Goal: Information Seeking & Learning: Learn about a topic

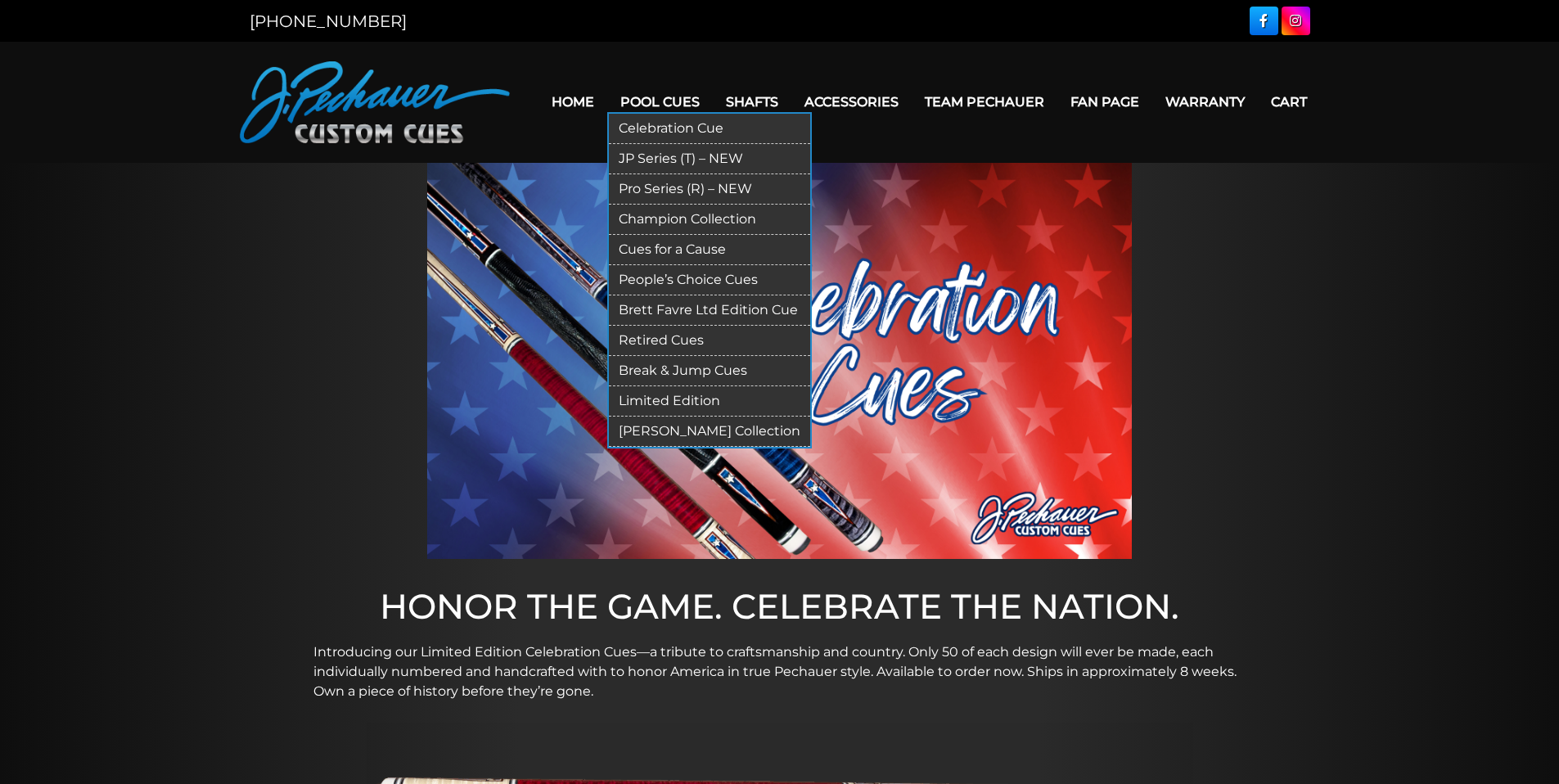
click at [665, 344] on link "Retired Cues" at bounding box center [710, 341] width 202 height 30
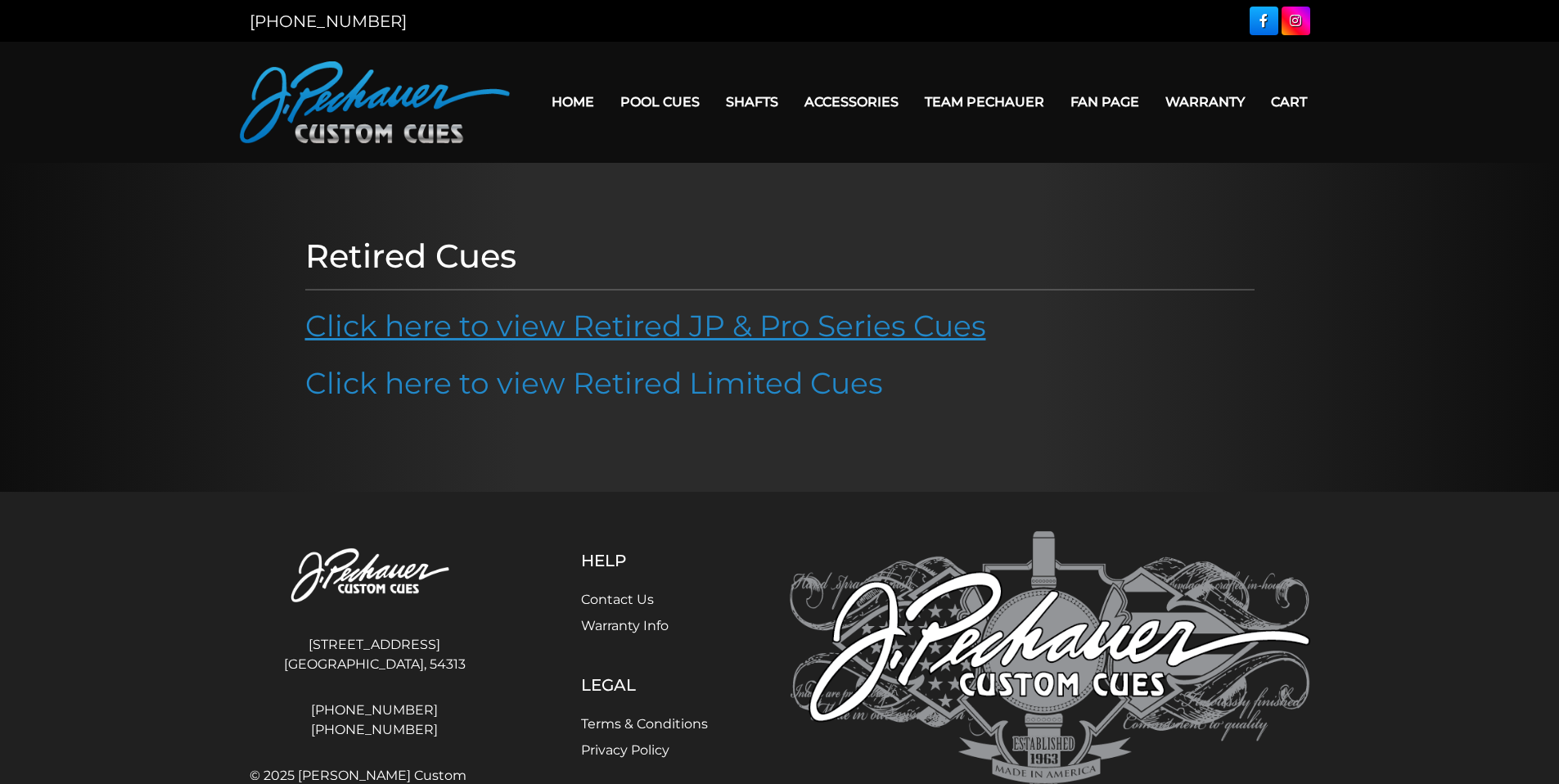
click at [663, 331] on link "Click here to view Retired JP & Pro Series Cues" at bounding box center [645, 325] width 681 height 36
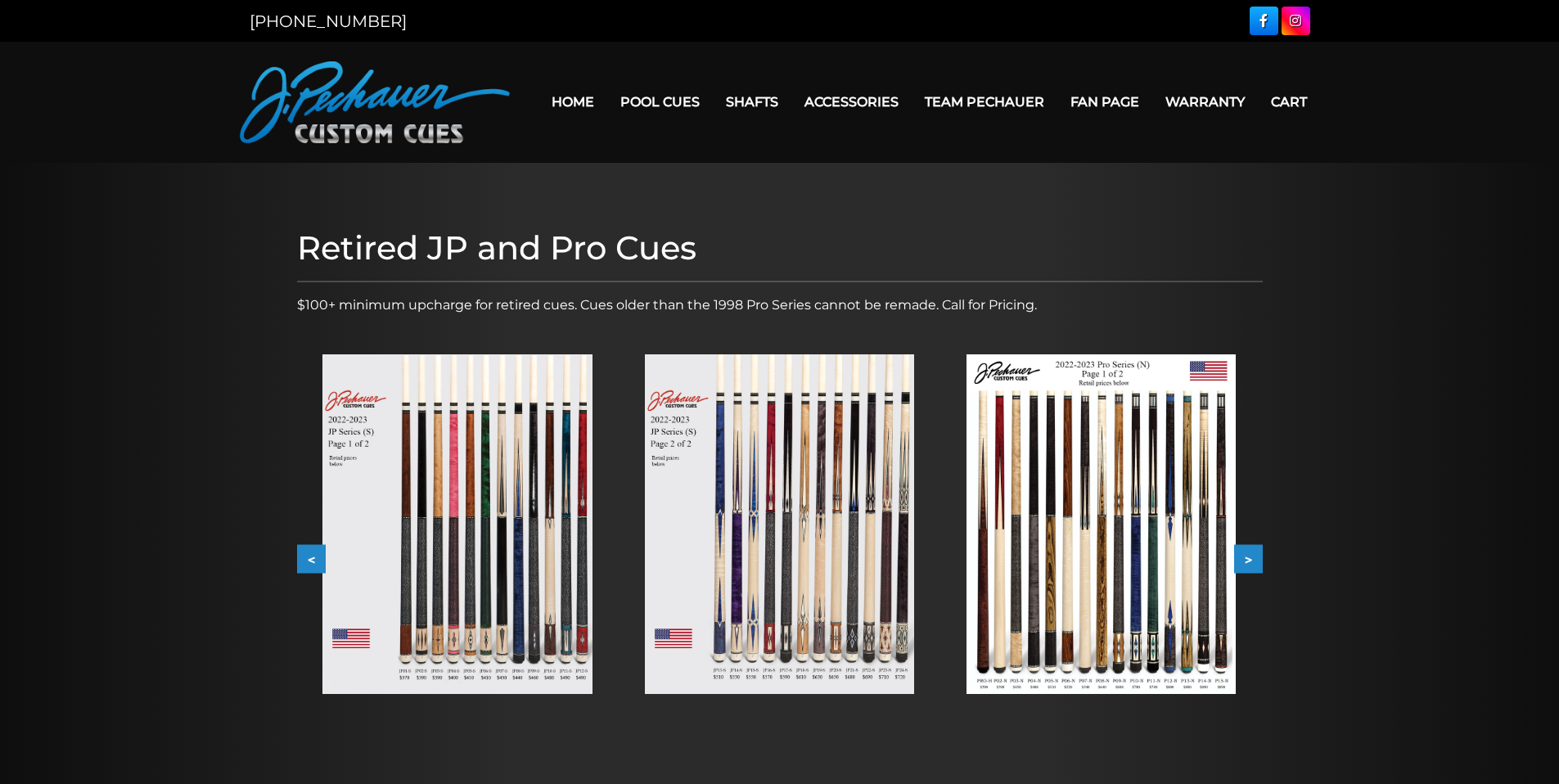
click at [507, 508] on img at bounding box center [456, 524] width 269 height 340
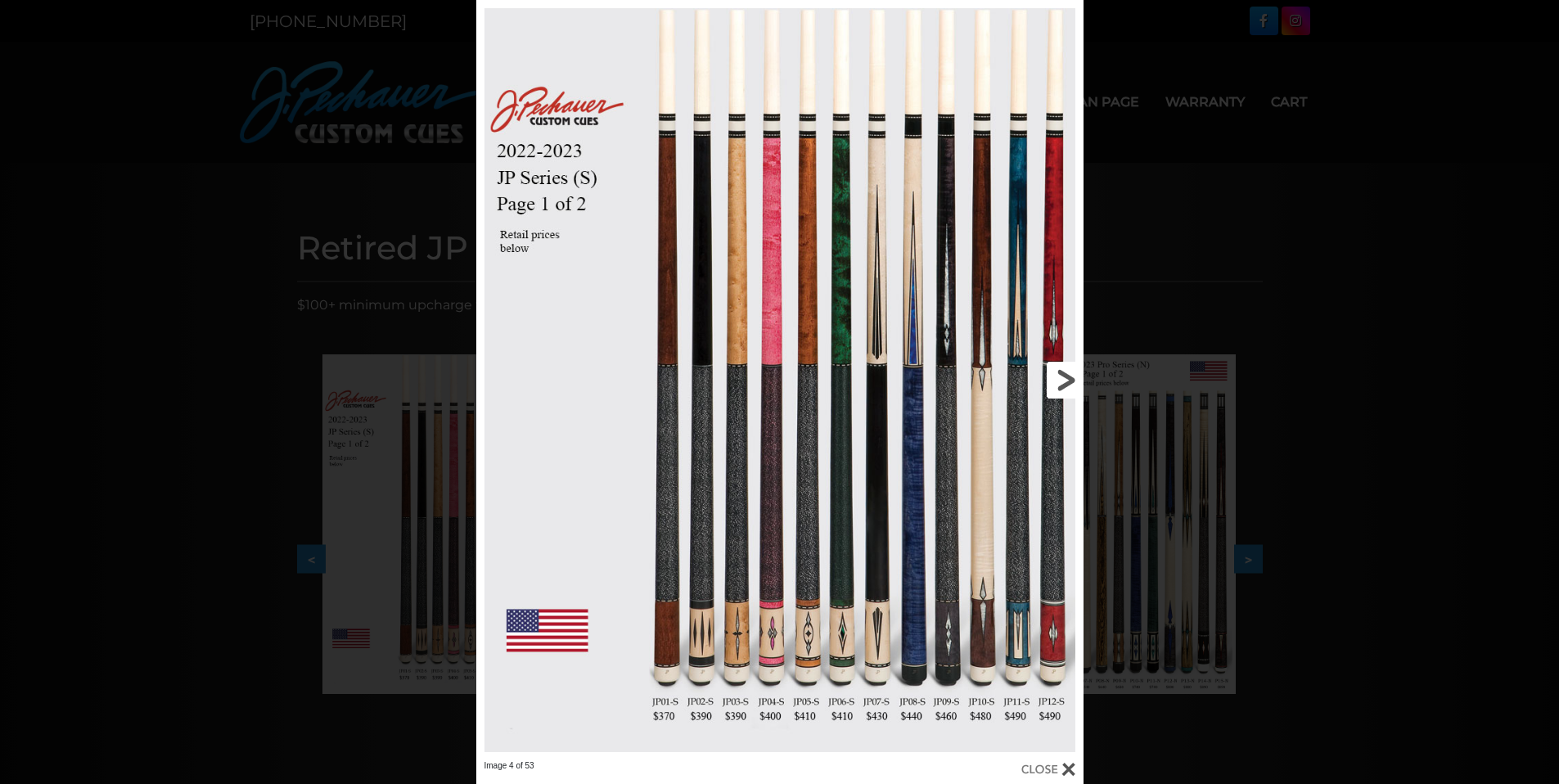
click at [879, 574] on link at bounding box center [946, 380] width 273 height 760
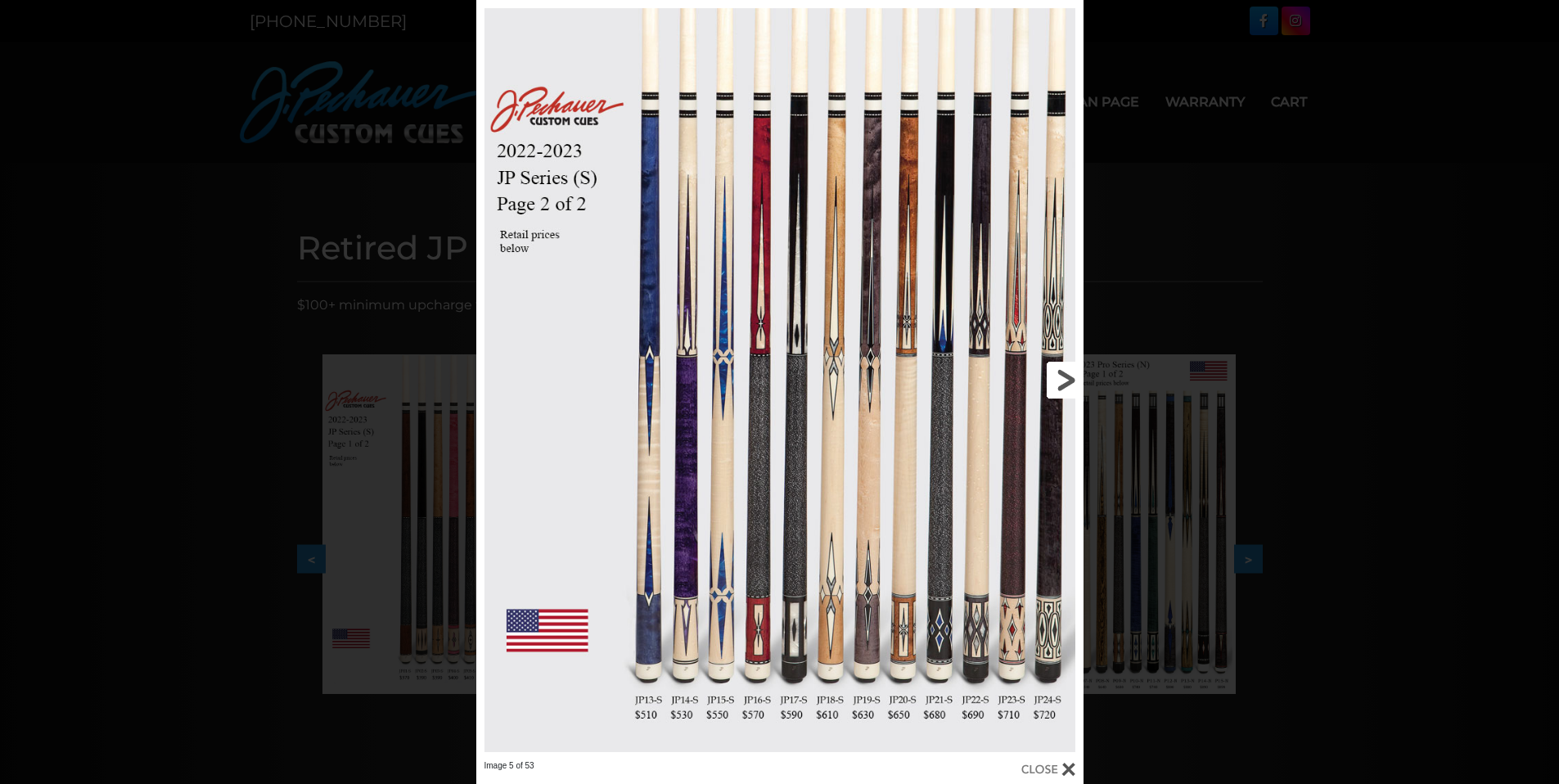
click at [1066, 374] on link at bounding box center [946, 380] width 273 height 760
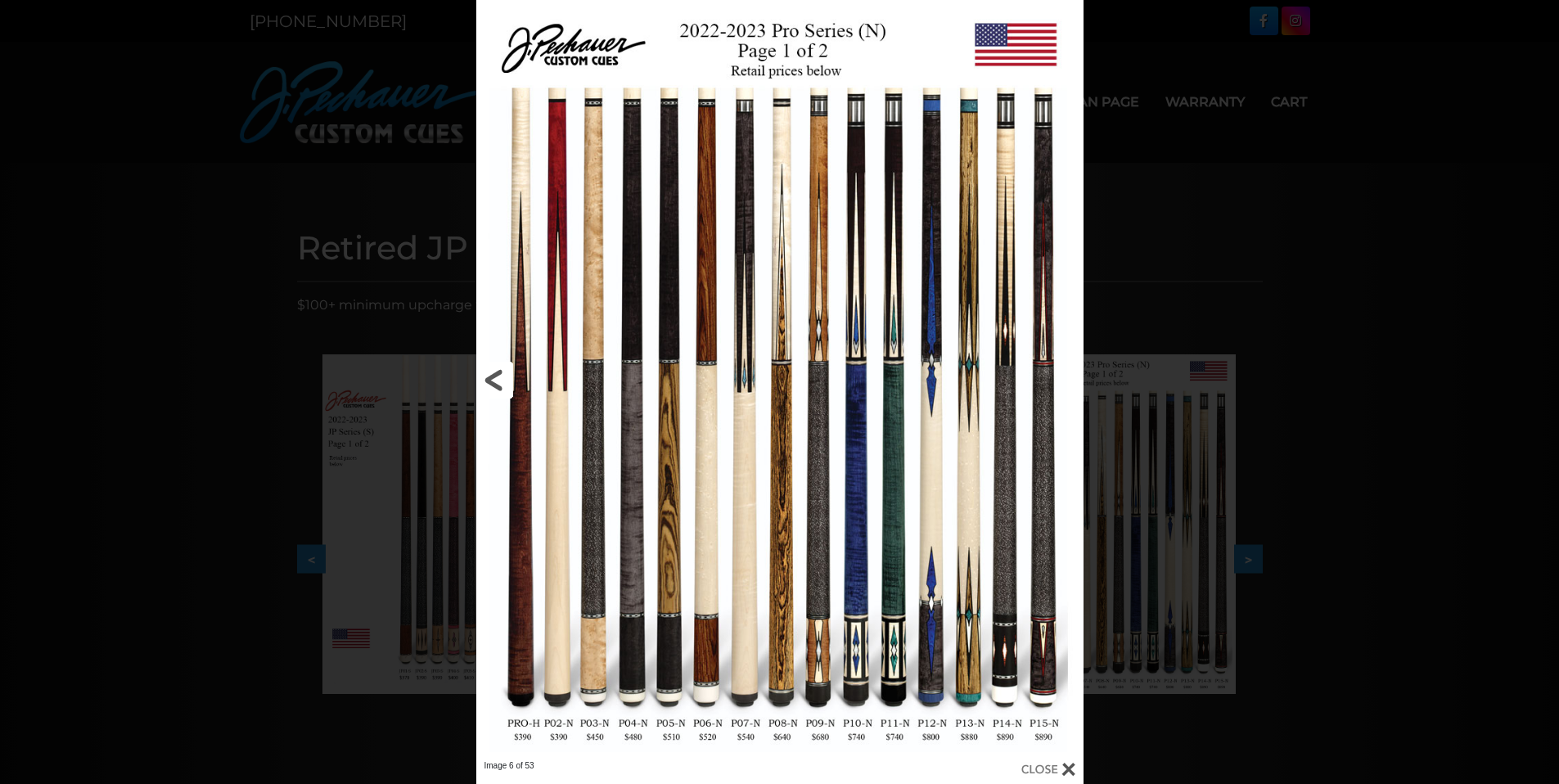
click at [491, 386] on link at bounding box center [612, 380] width 273 height 760
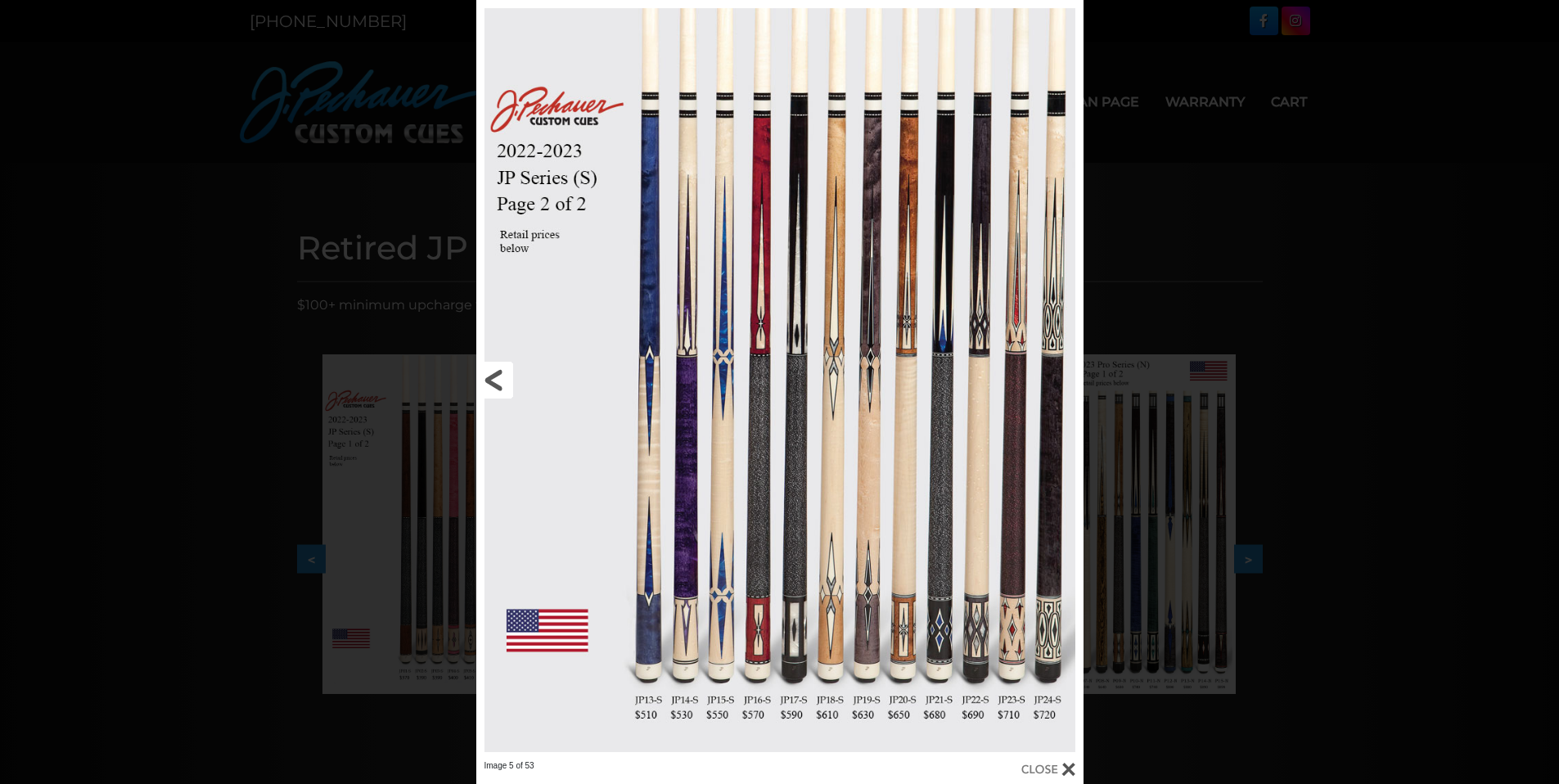
click at [496, 377] on link at bounding box center [612, 380] width 273 height 760
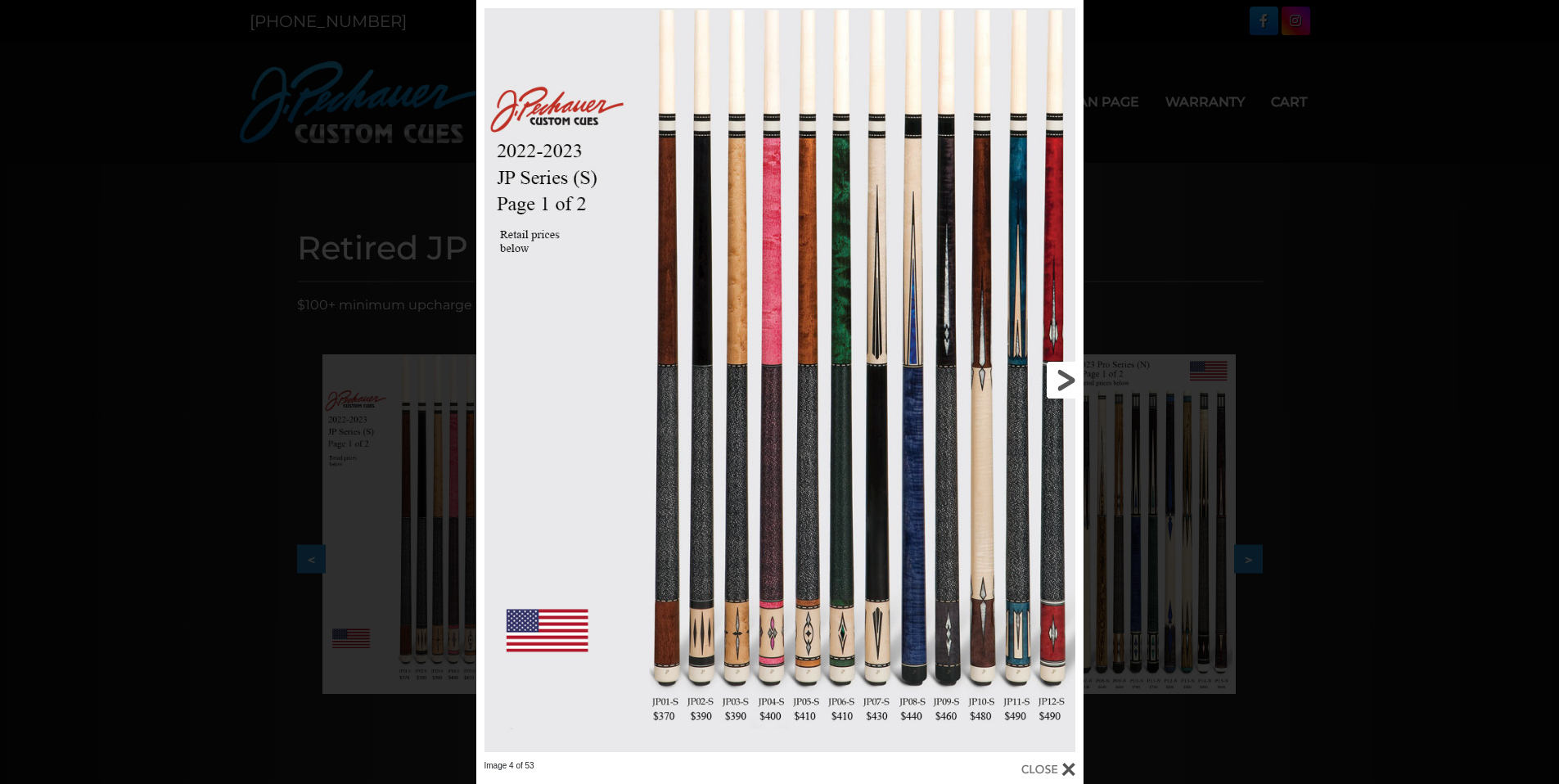
click at [1065, 386] on link at bounding box center [946, 380] width 273 height 760
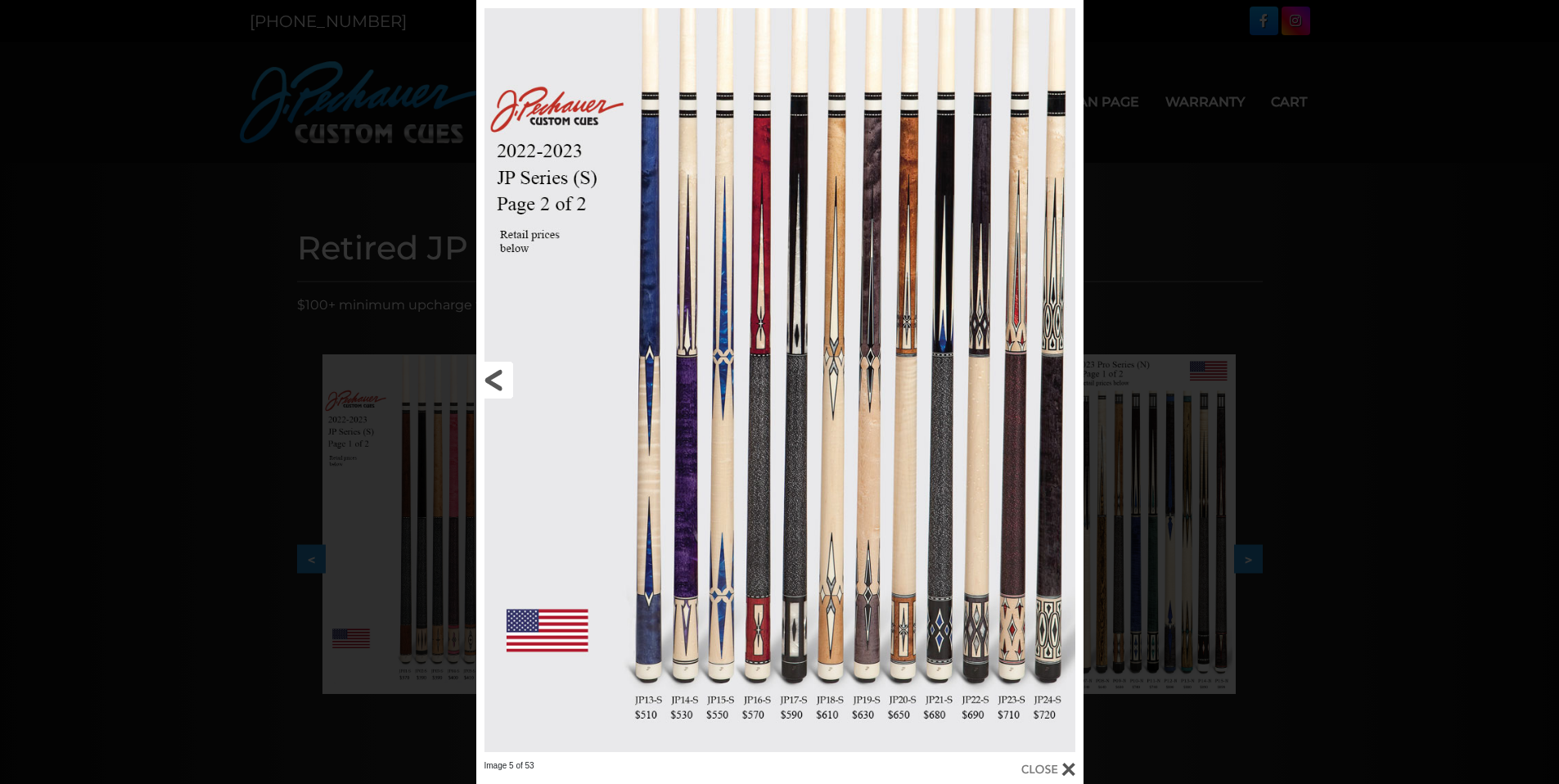
click at [501, 381] on link at bounding box center [612, 380] width 273 height 760
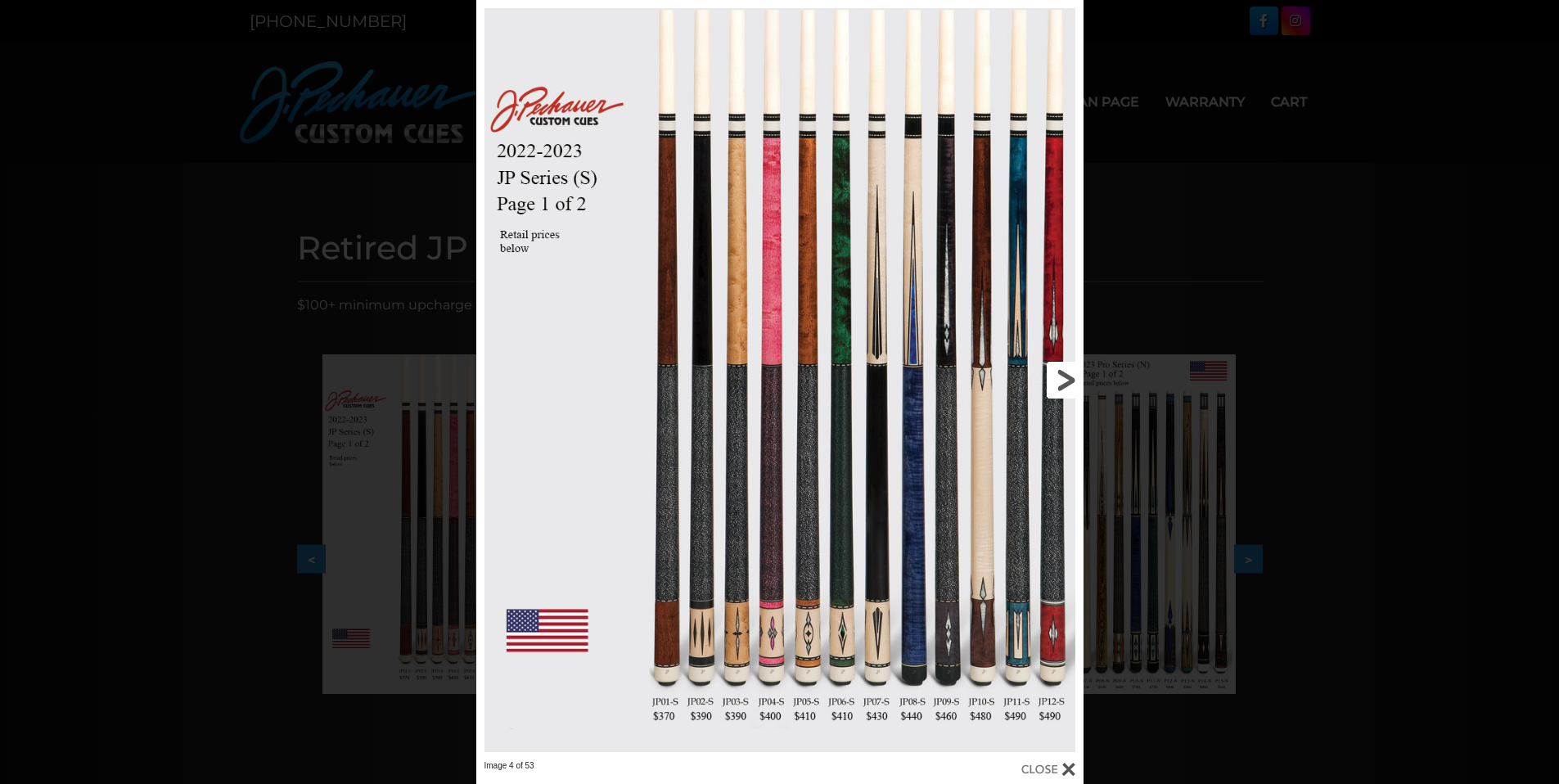
click at [1059, 381] on link at bounding box center [946, 380] width 273 height 760
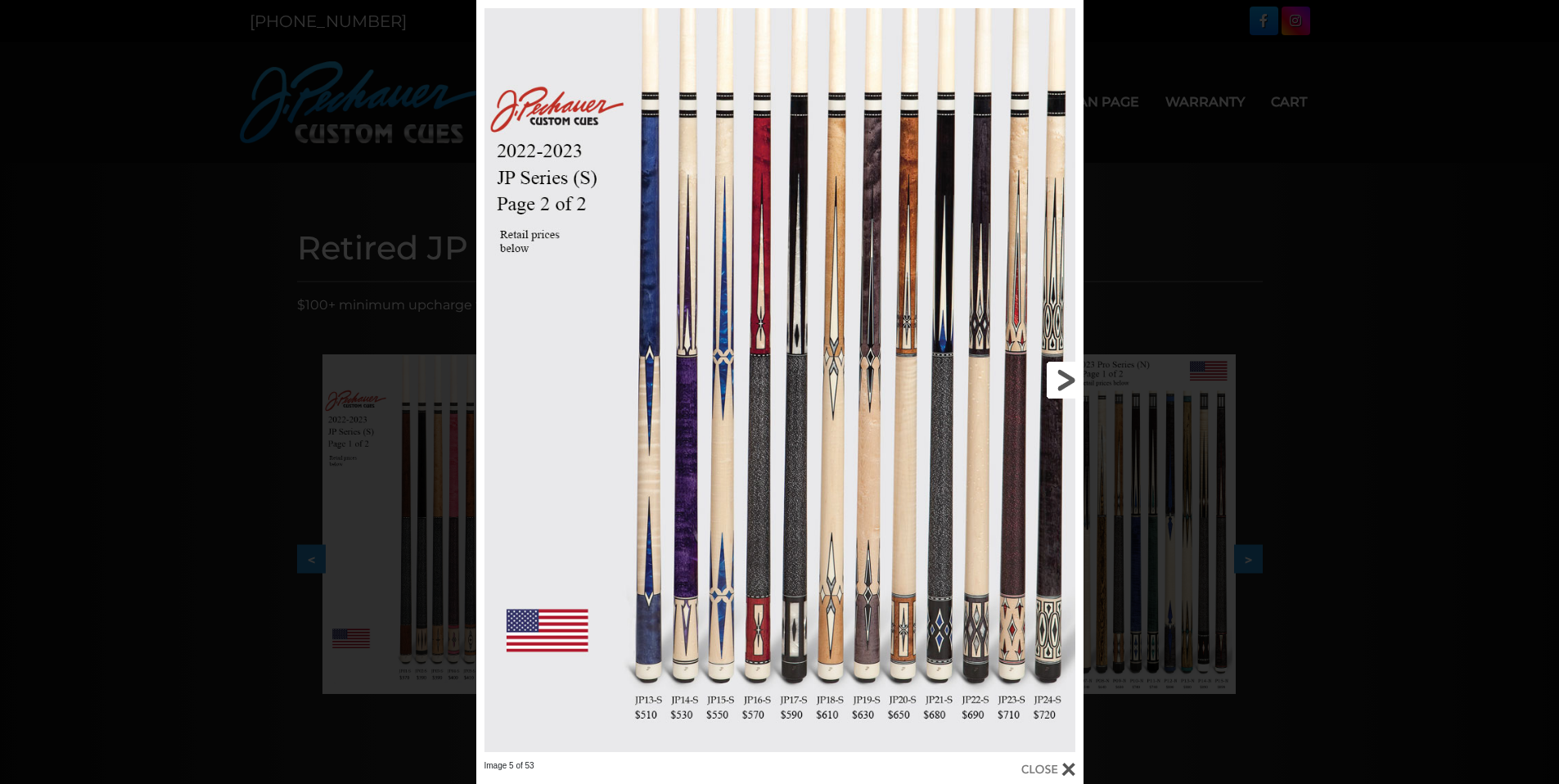
click at [1059, 381] on link at bounding box center [946, 380] width 273 height 760
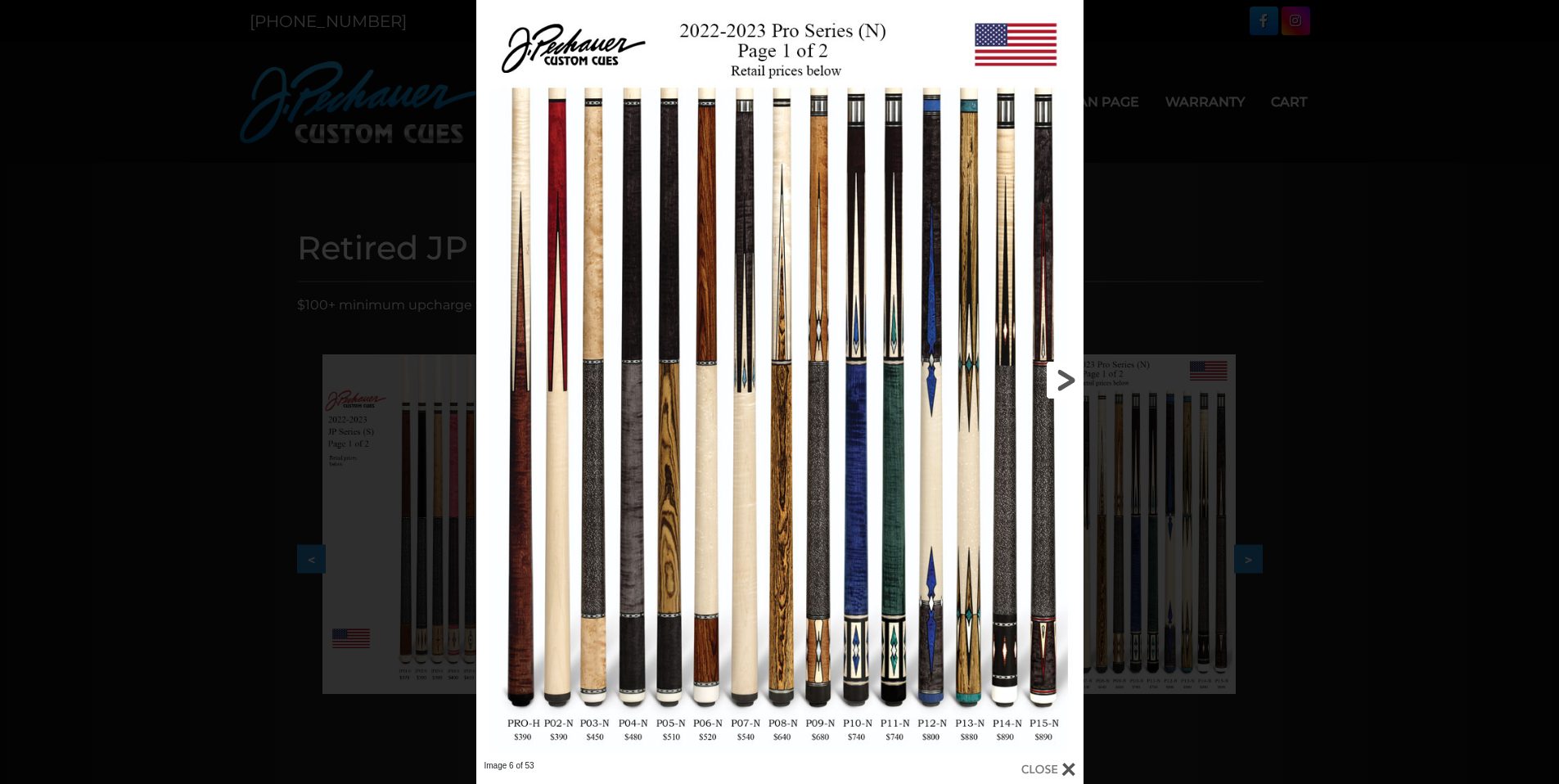
click at [1059, 376] on link at bounding box center [946, 380] width 273 height 760
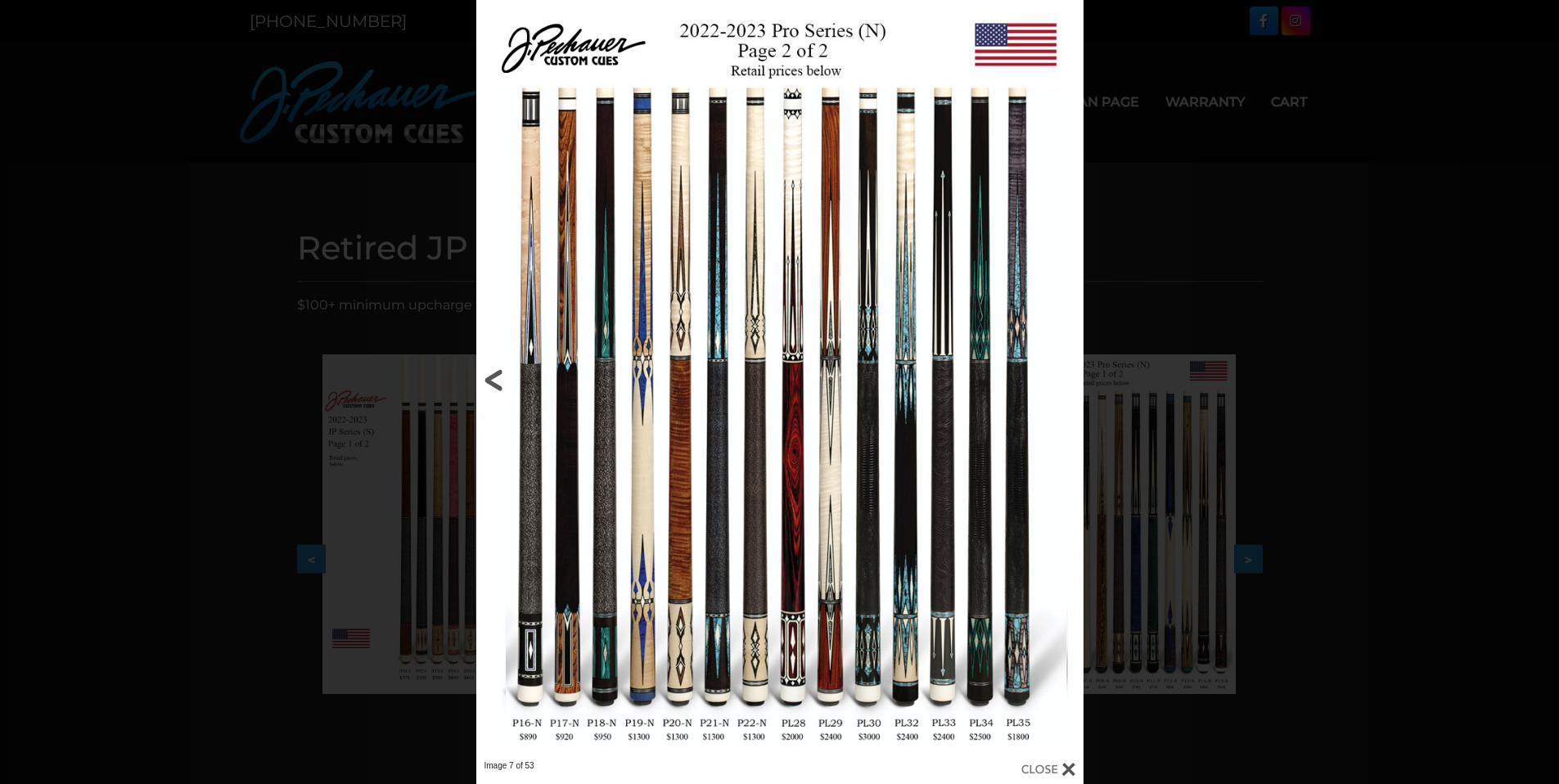
click at [720, 650] on link at bounding box center [612, 380] width 273 height 760
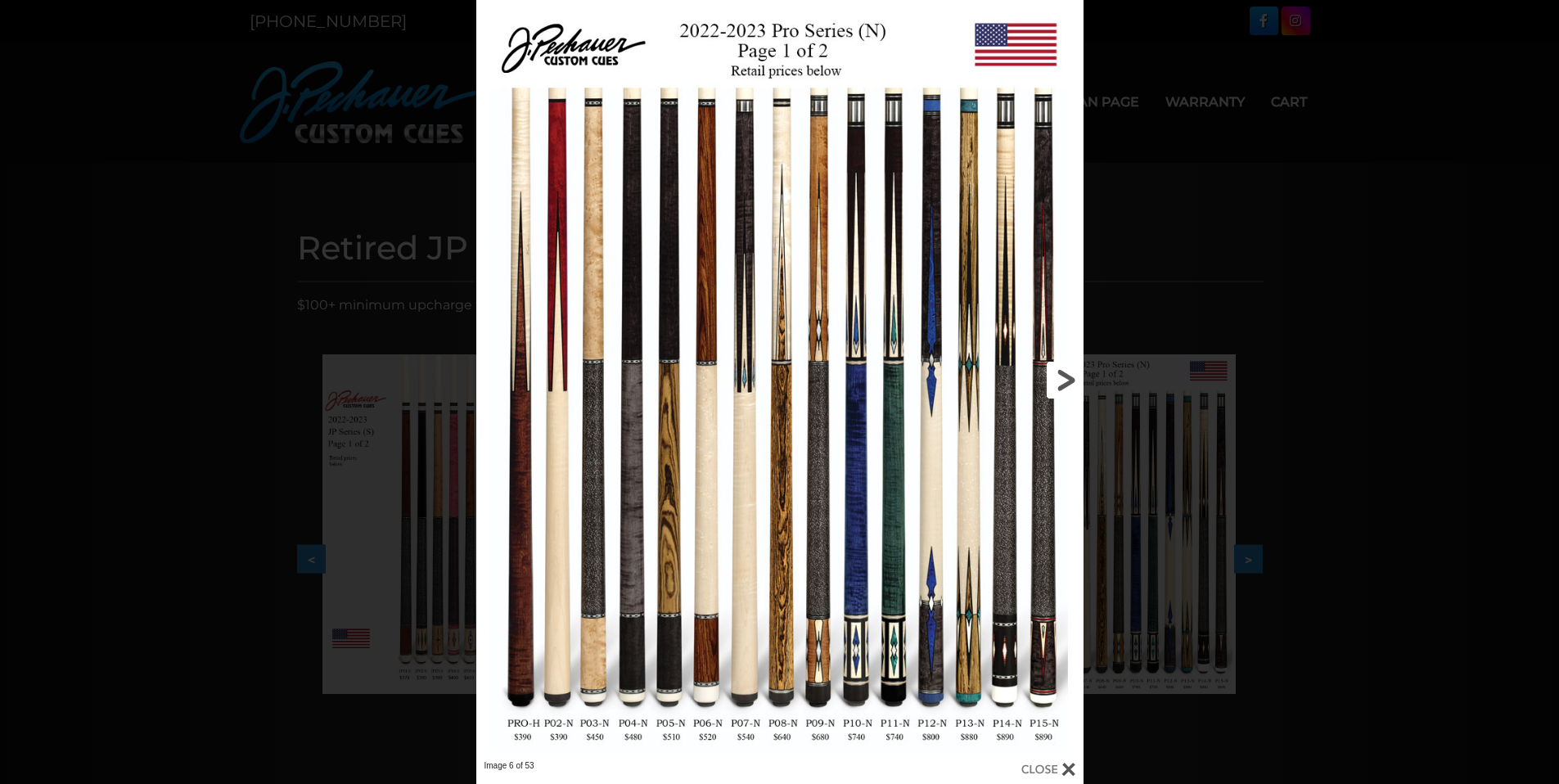
click at [1057, 376] on link at bounding box center [946, 380] width 273 height 760
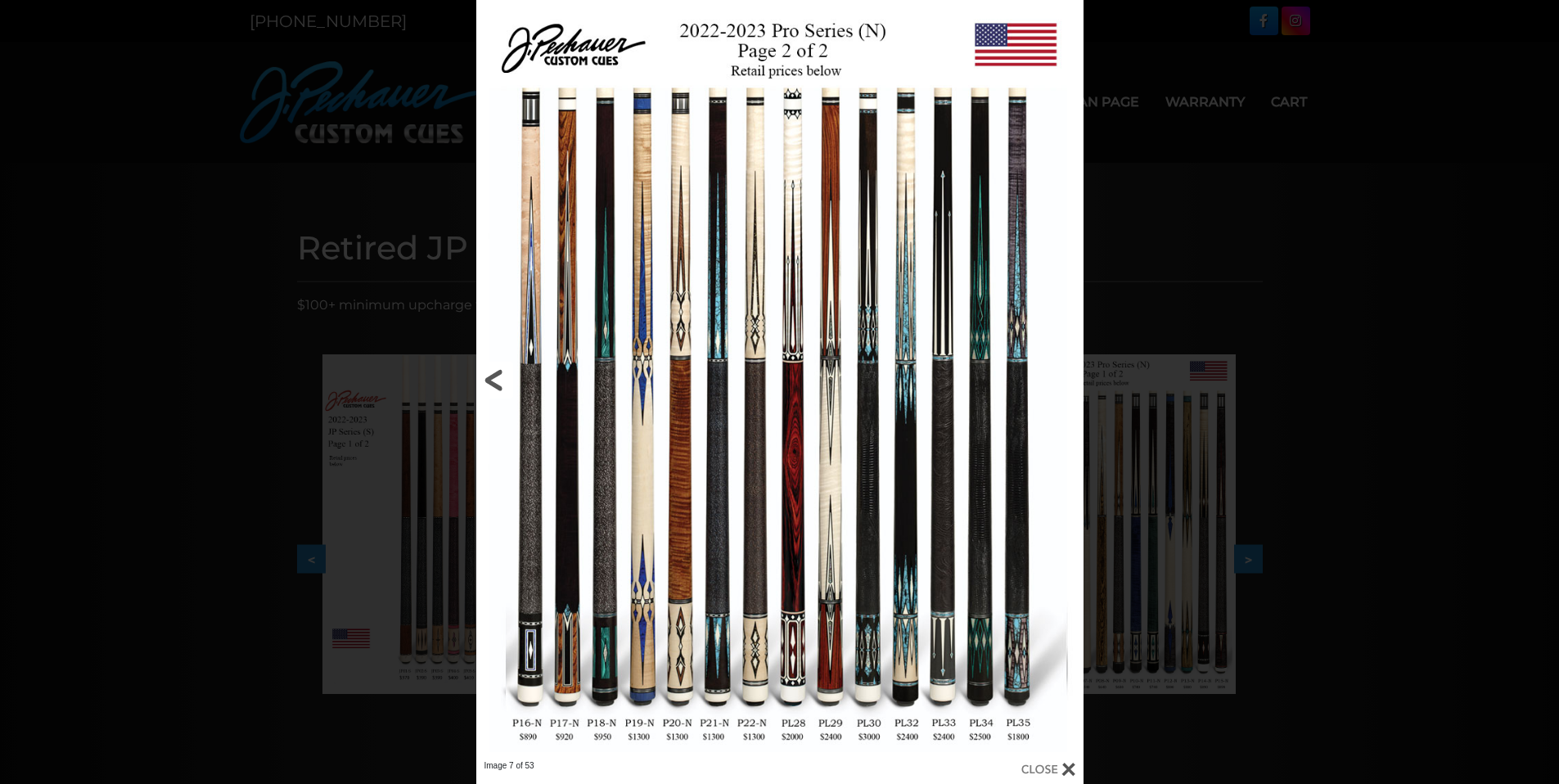
click at [496, 385] on link at bounding box center [612, 380] width 273 height 760
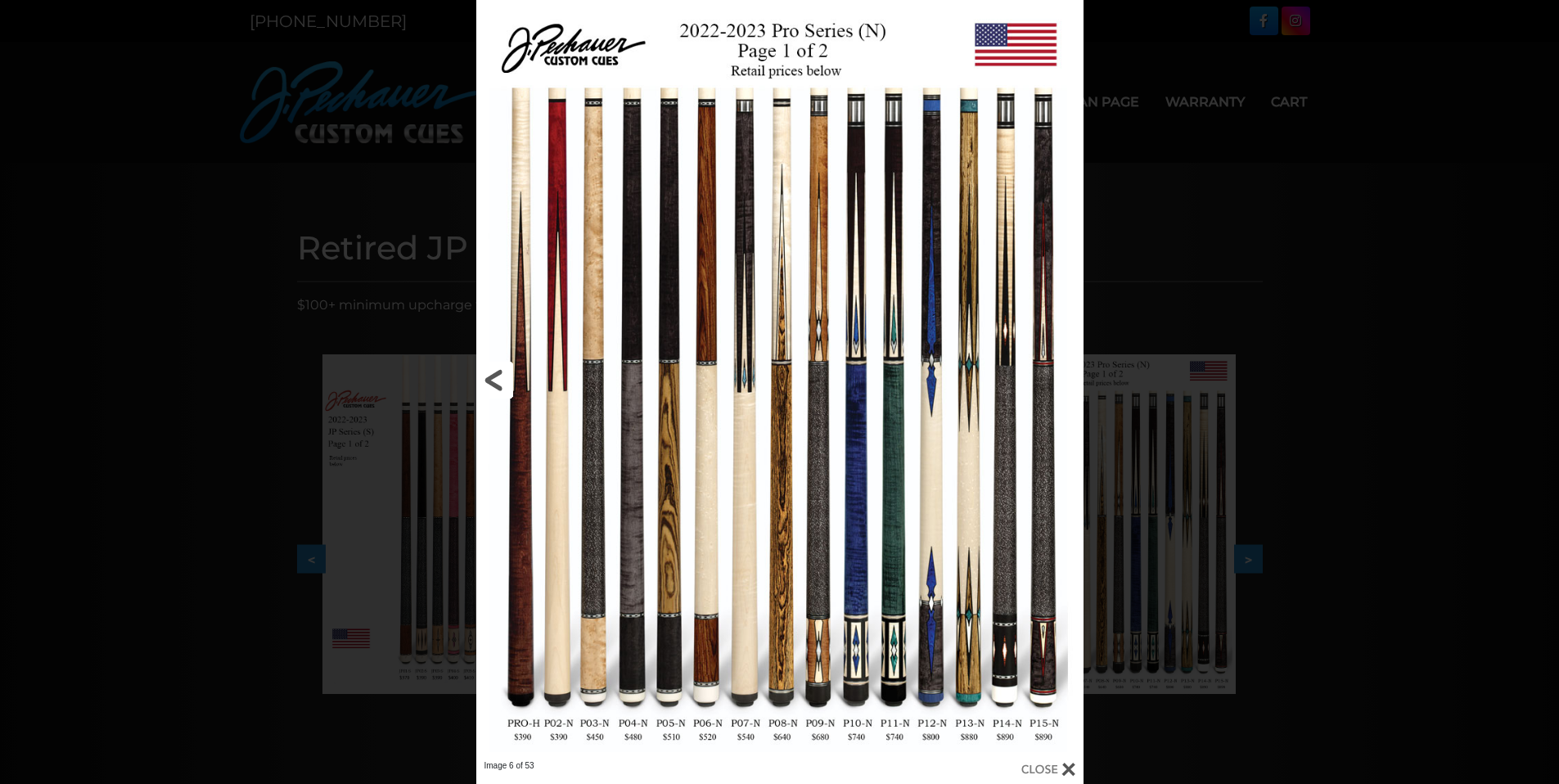
click at [496, 386] on link at bounding box center [612, 380] width 273 height 760
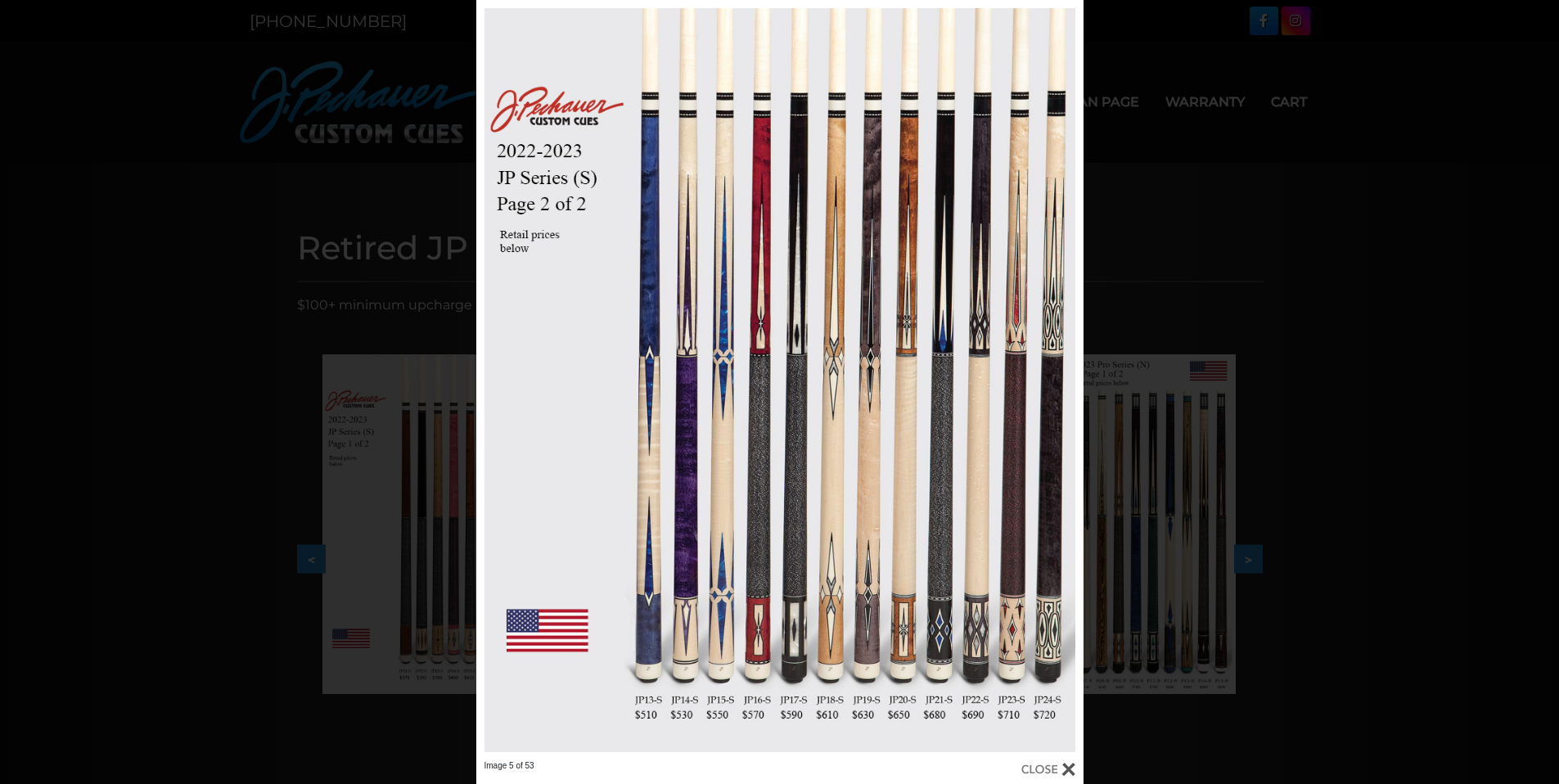
click at [488, 383] on link at bounding box center [612, 380] width 273 height 760
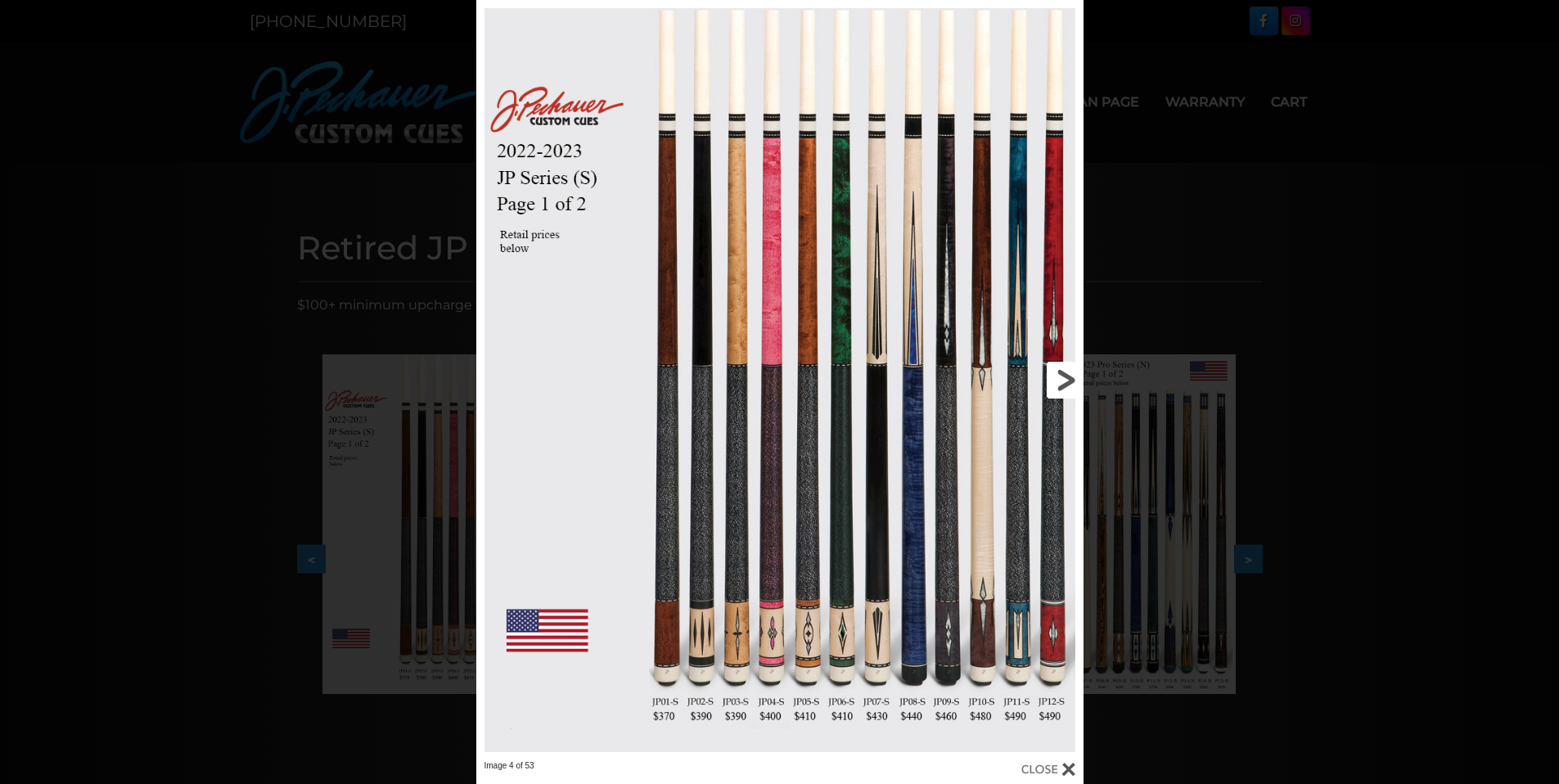
click at [1059, 372] on link at bounding box center [946, 380] width 273 height 760
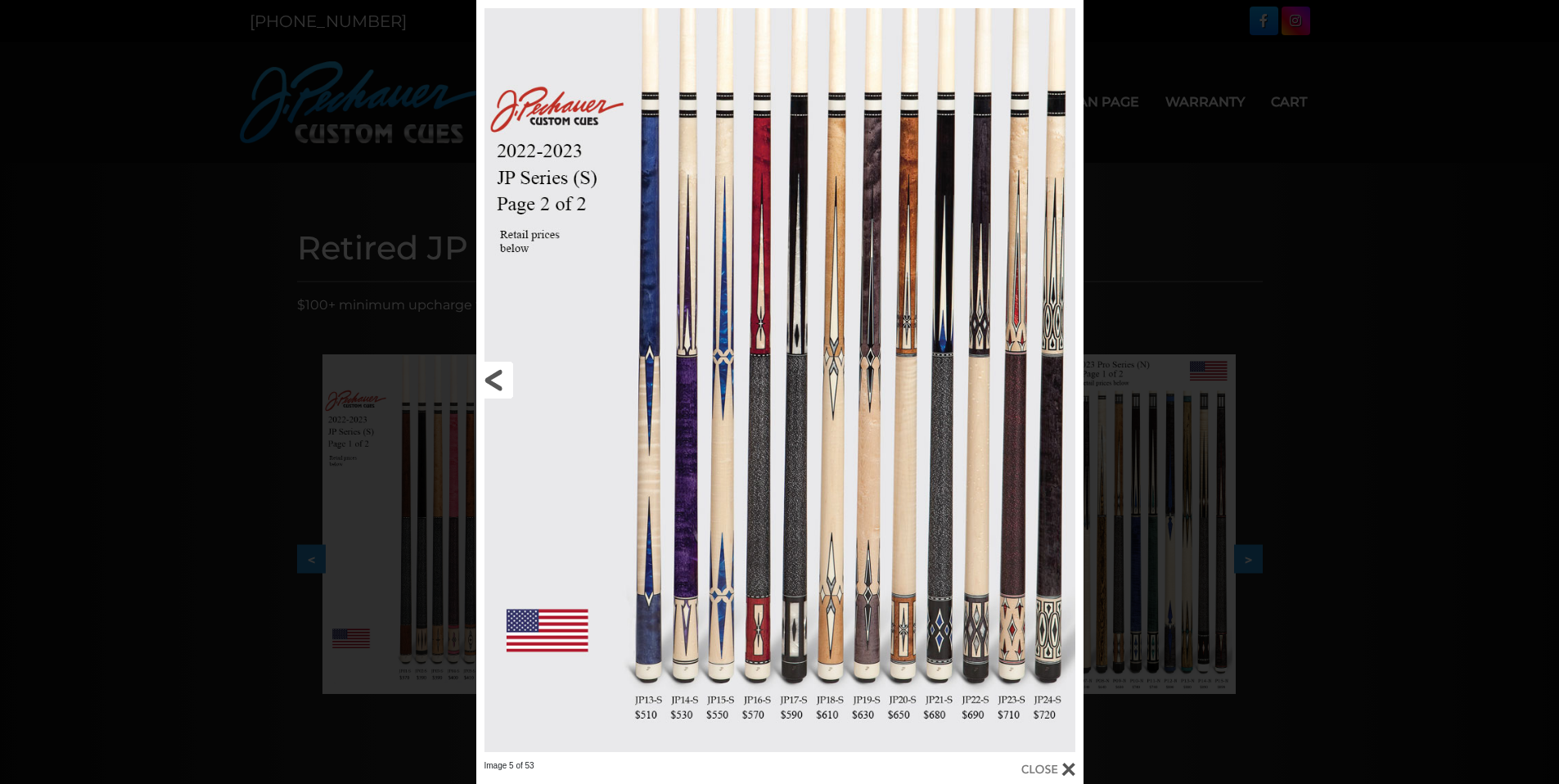
click at [496, 391] on link at bounding box center [612, 380] width 273 height 760
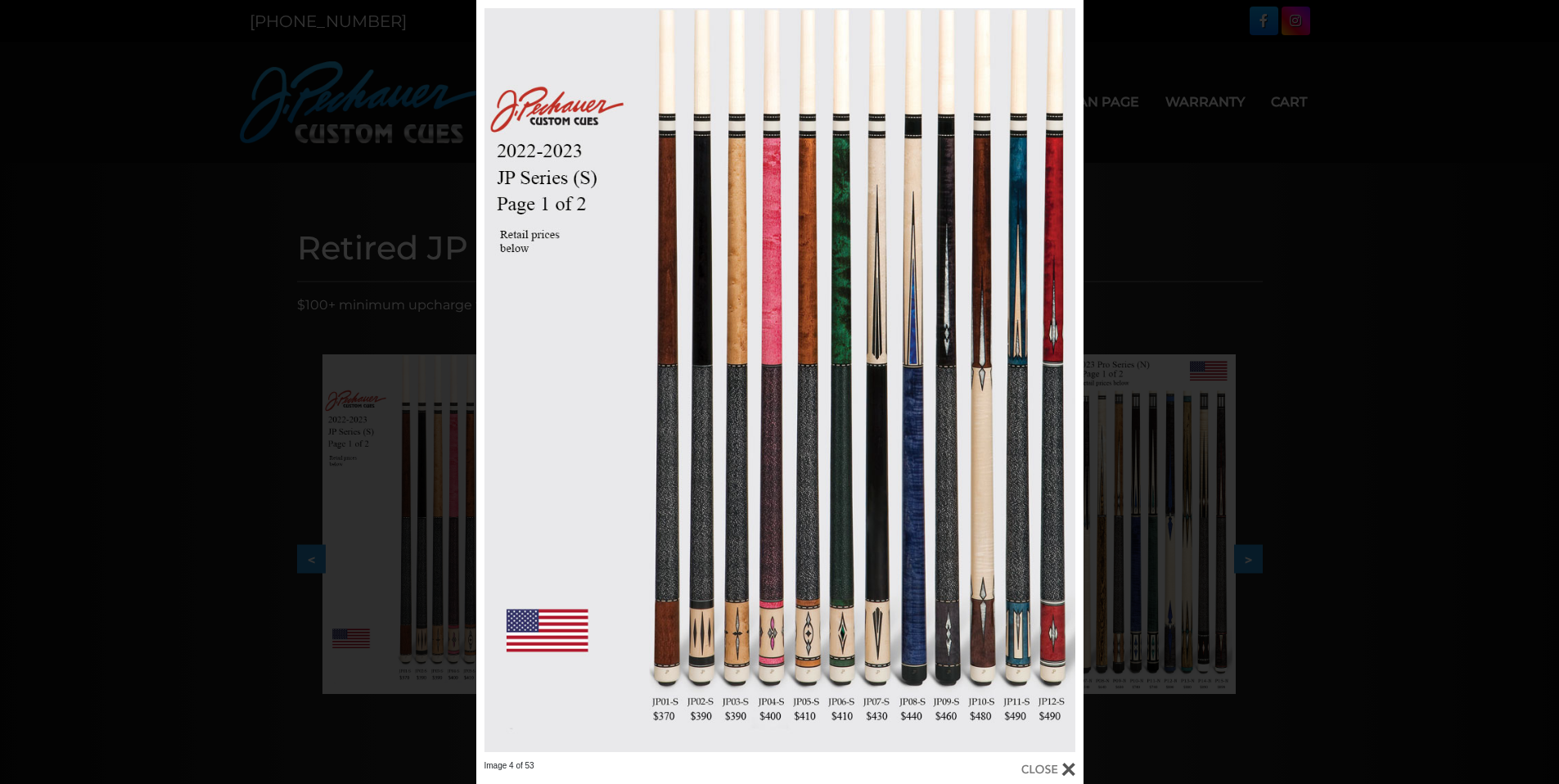
click at [300, 287] on div "Image 4 of 53" at bounding box center [780, 392] width 1559 height 784
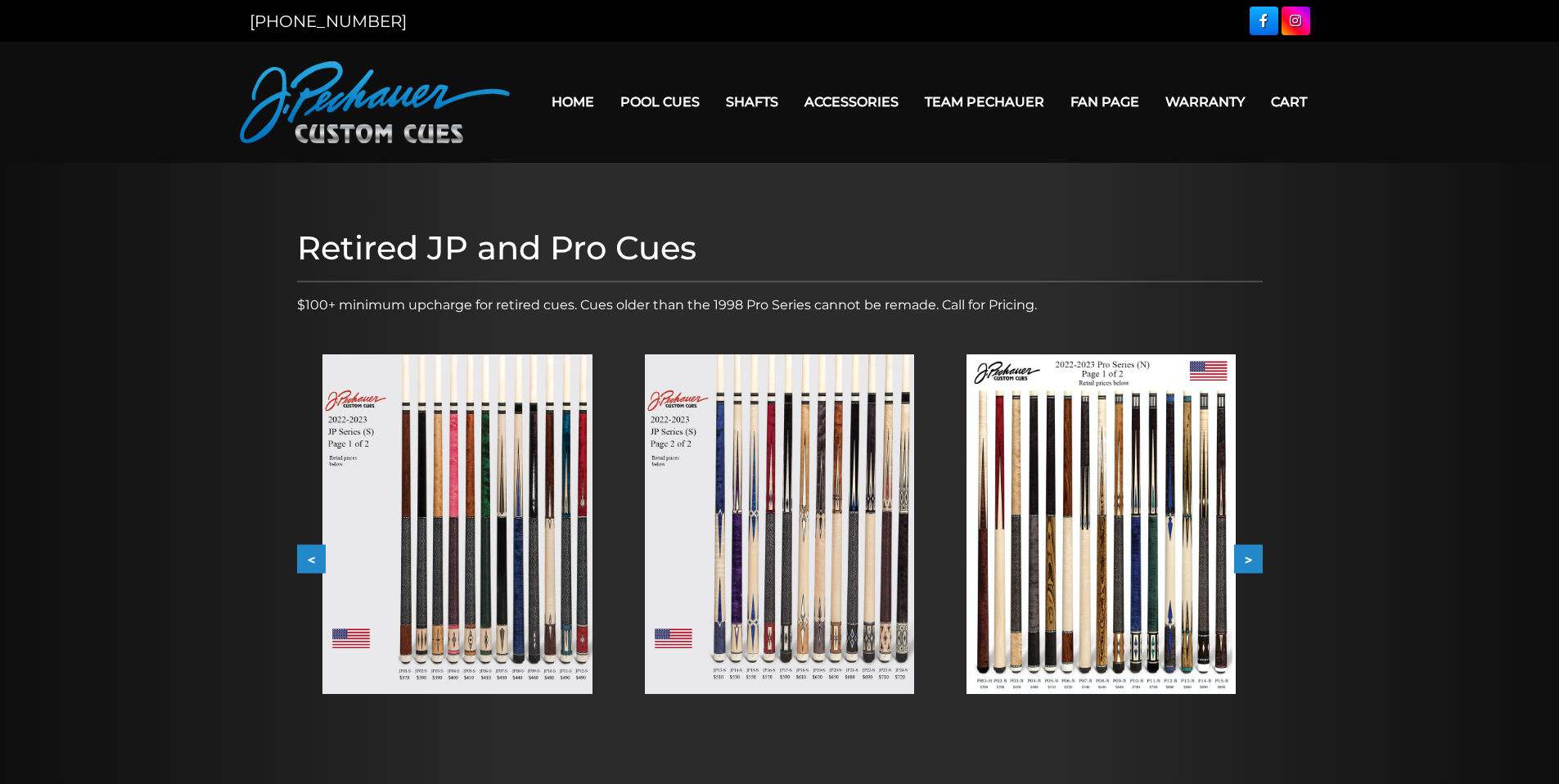
click at [578, 103] on link "Home" at bounding box center [573, 102] width 69 height 42
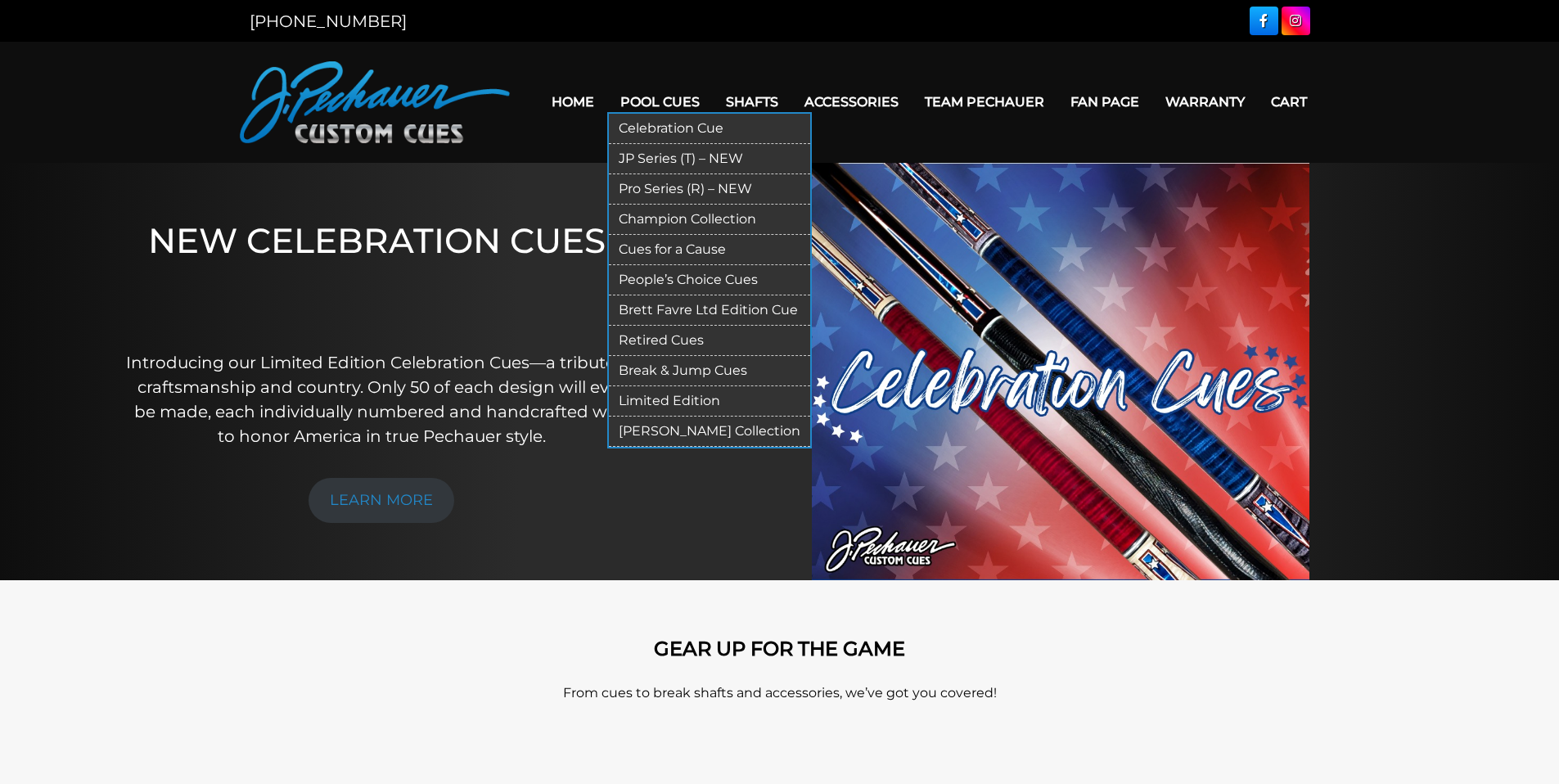
click at [643, 154] on link "JP Series (T) – NEW" at bounding box center [710, 159] width 202 height 30
click at [667, 190] on link "Pro Series (R) – NEW" at bounding box center [710, 189] width 202 height 30
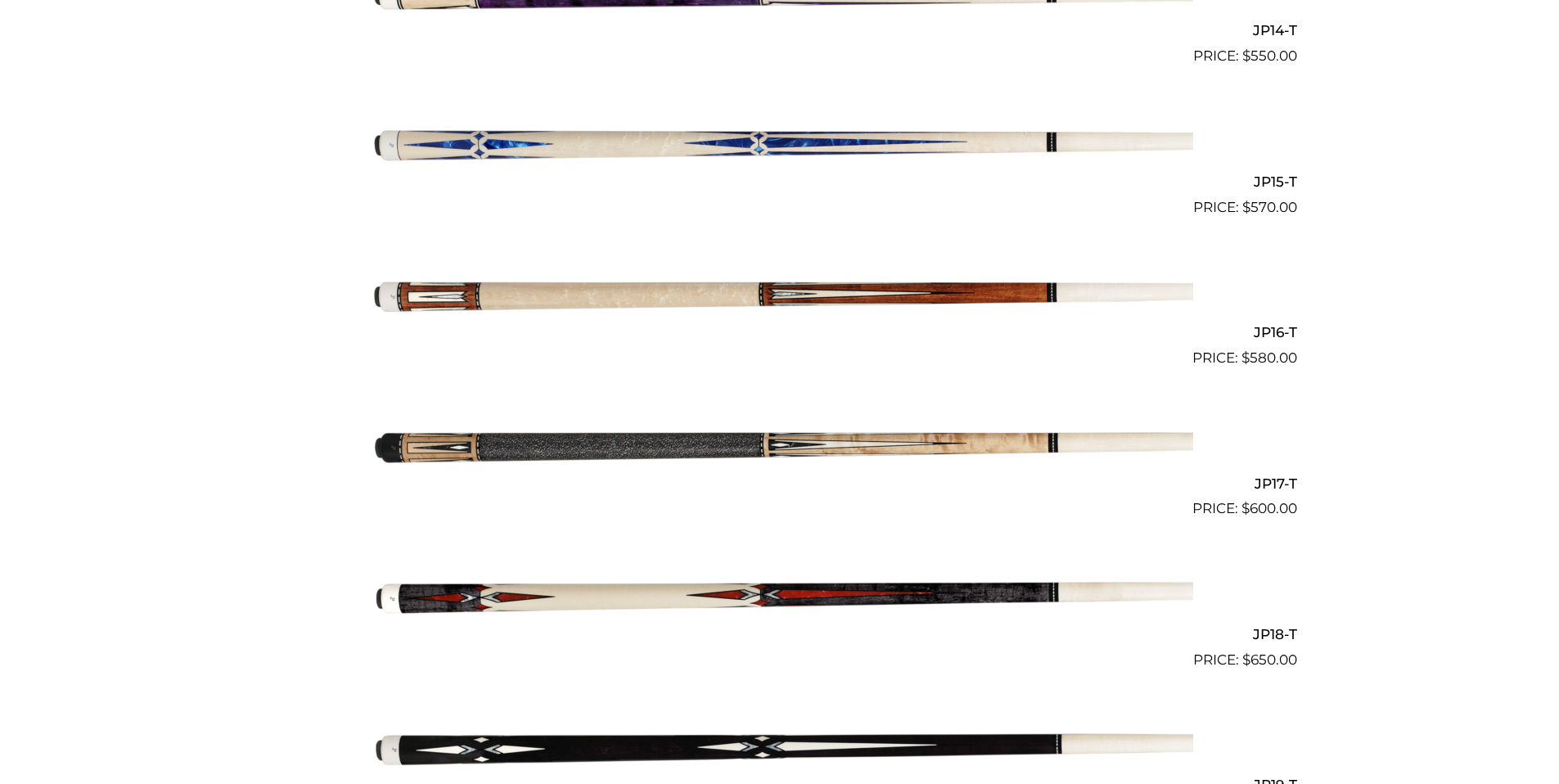
scroll to position [2569, 0]
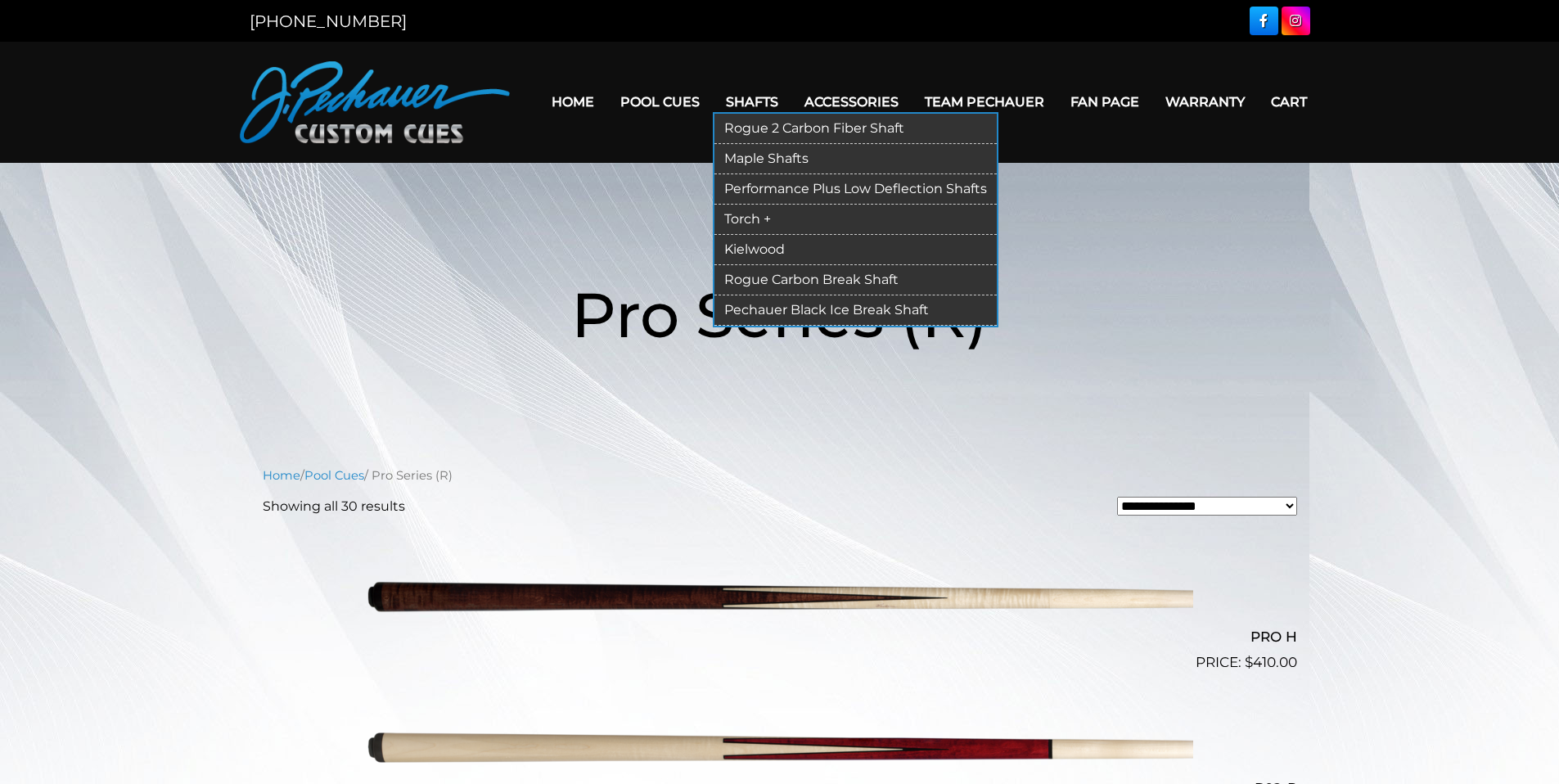
click at [739, 134] on link "Rogue 2 Carbon Fiber Shaft" at bounding box center [856, 128] width 282 height 30
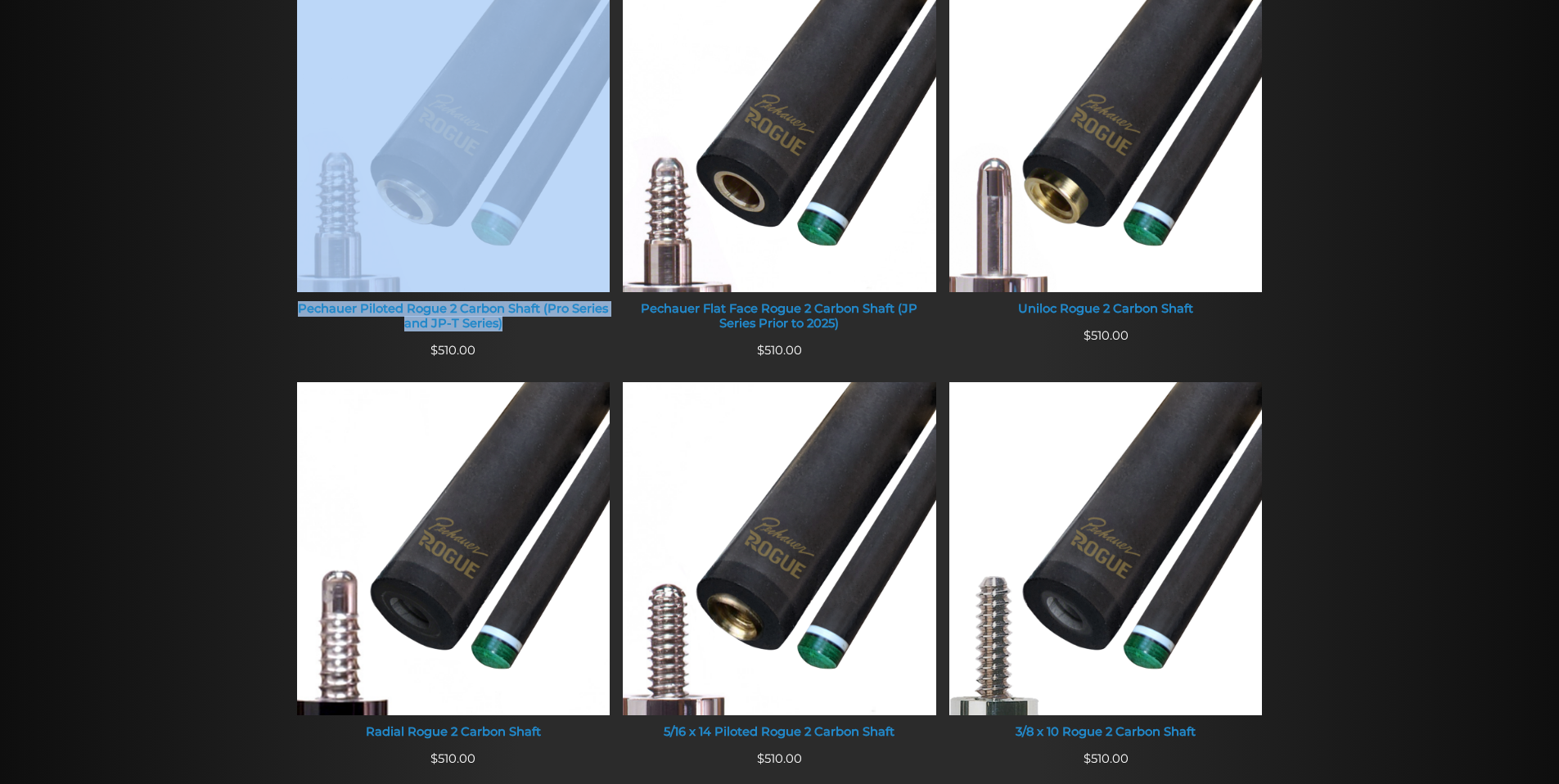
scroll to position [753, 0]
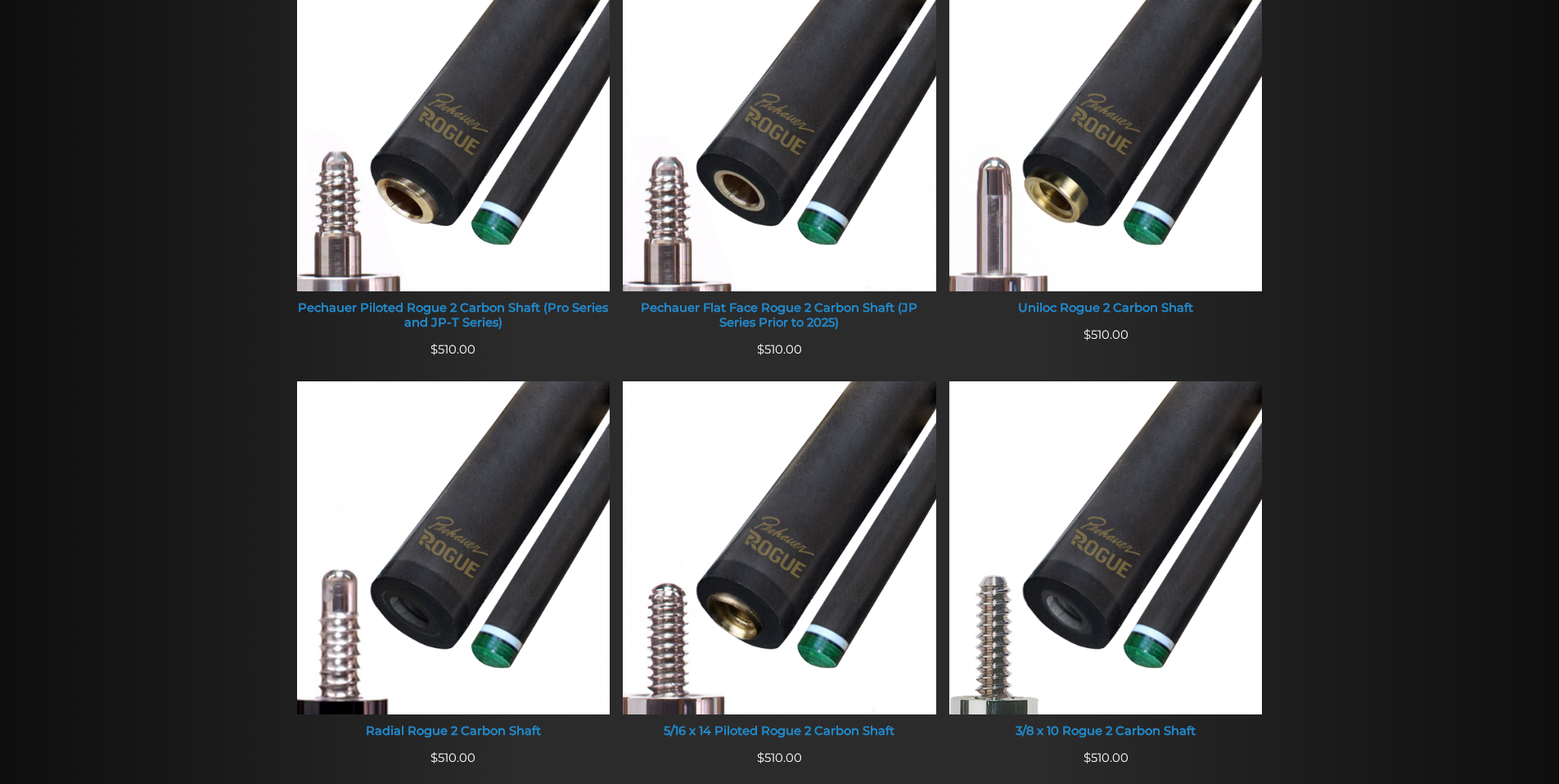
click at [1293, 424] on div at bounding box center [780, 489] width 1559 height 1573
click at [538, 305] on div "Pechauer Piloted Rogue 2 Carbon Shaft (Pro Series and JP-T Series)" at bounding box center [453, 315] width 313 height 28
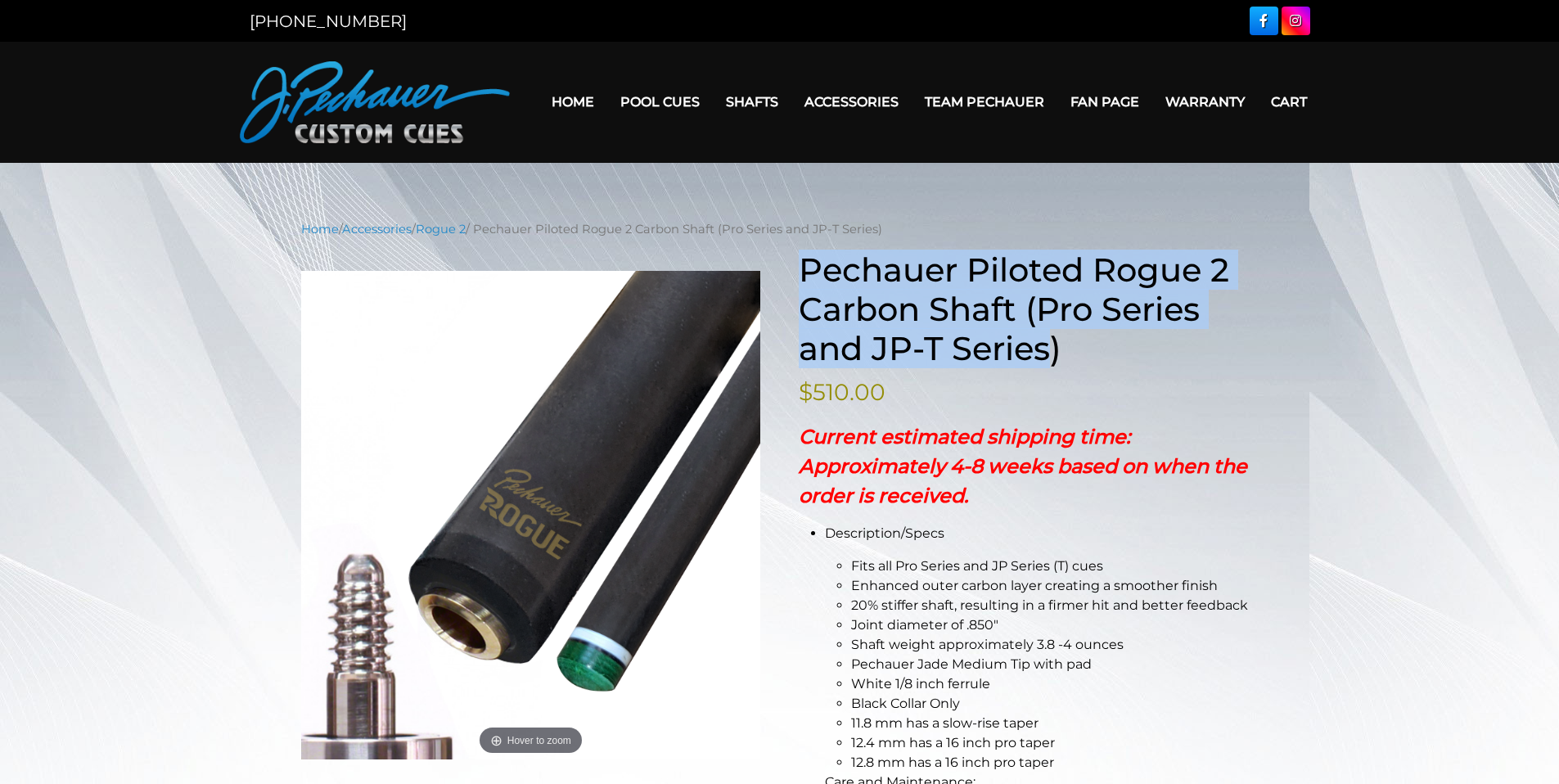
drag, startPoint x: 804, startPoint y: 262, endPoint x: 1056, endPoint y: 356, distance: 269.0
click at [1056, 356] on h1 "Pechauer Piloted Rogue 2 Carbon Shaft (Pro Series and JP-T Series)" at bounding box center [1029, 309] width 460 height 117
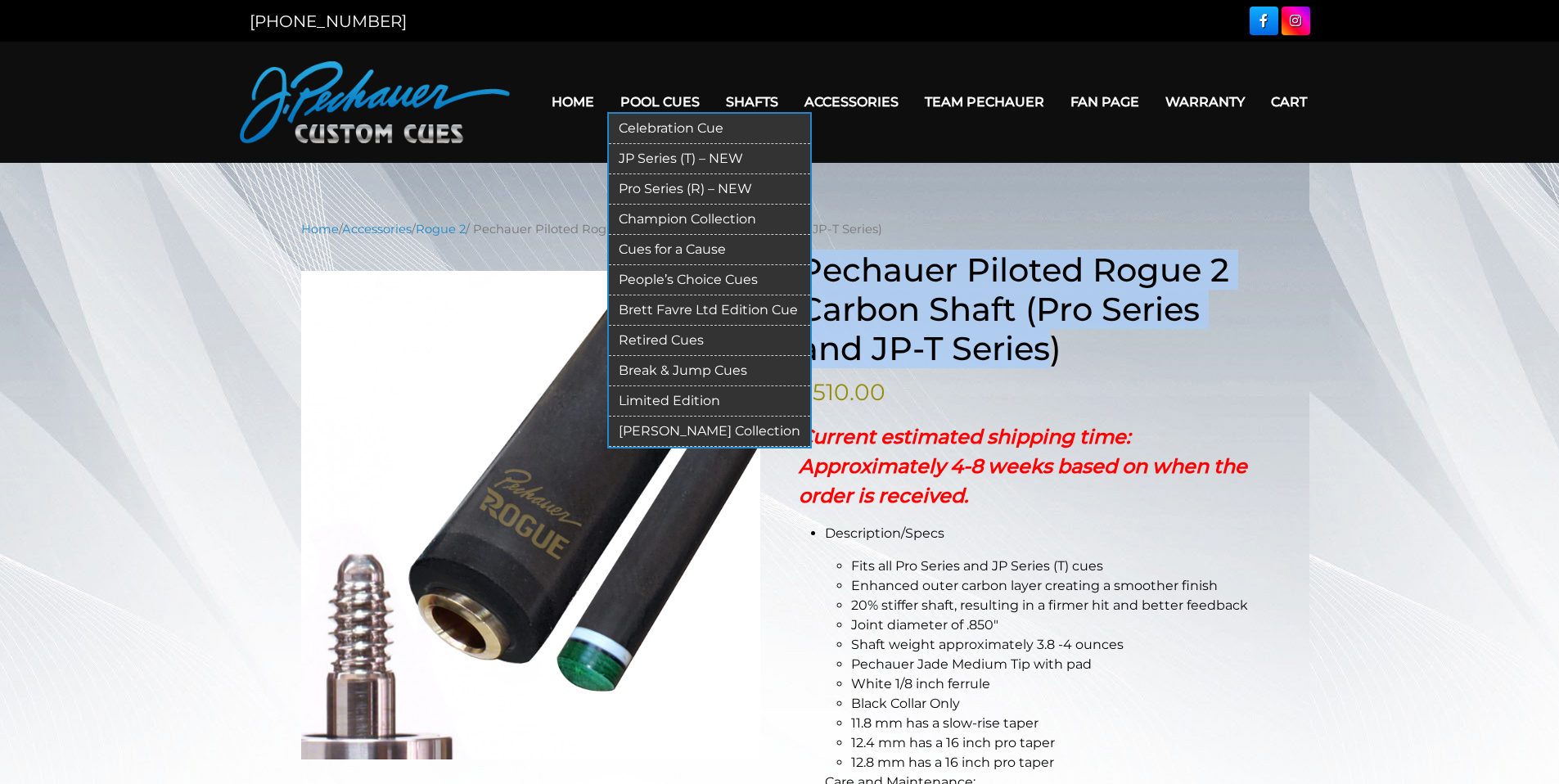
click at [659, 159] on link "JP Series (T) – NEW" at bounding box center [710, 159] width 202 height 30
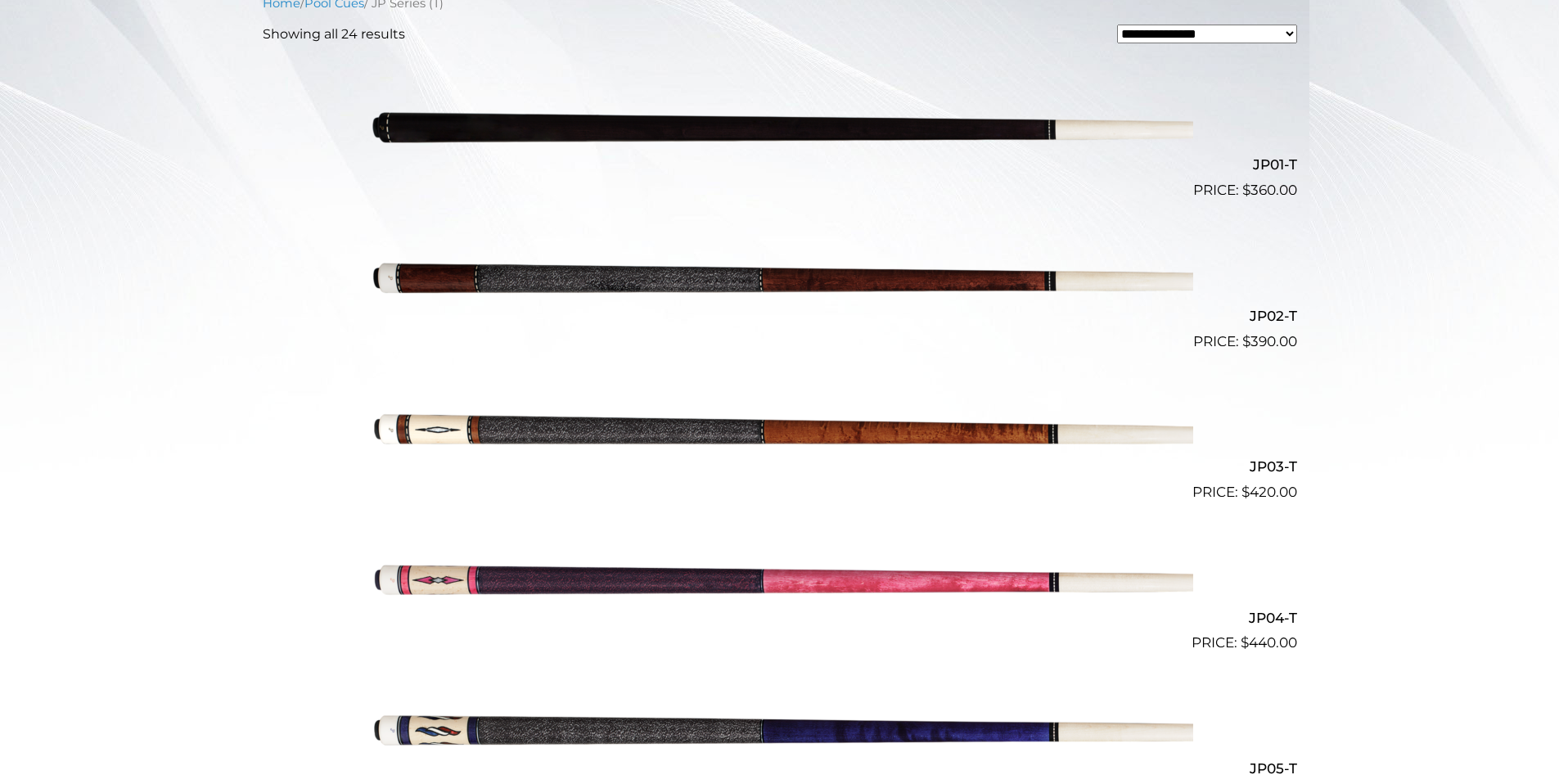
scroll to position [489, 0]
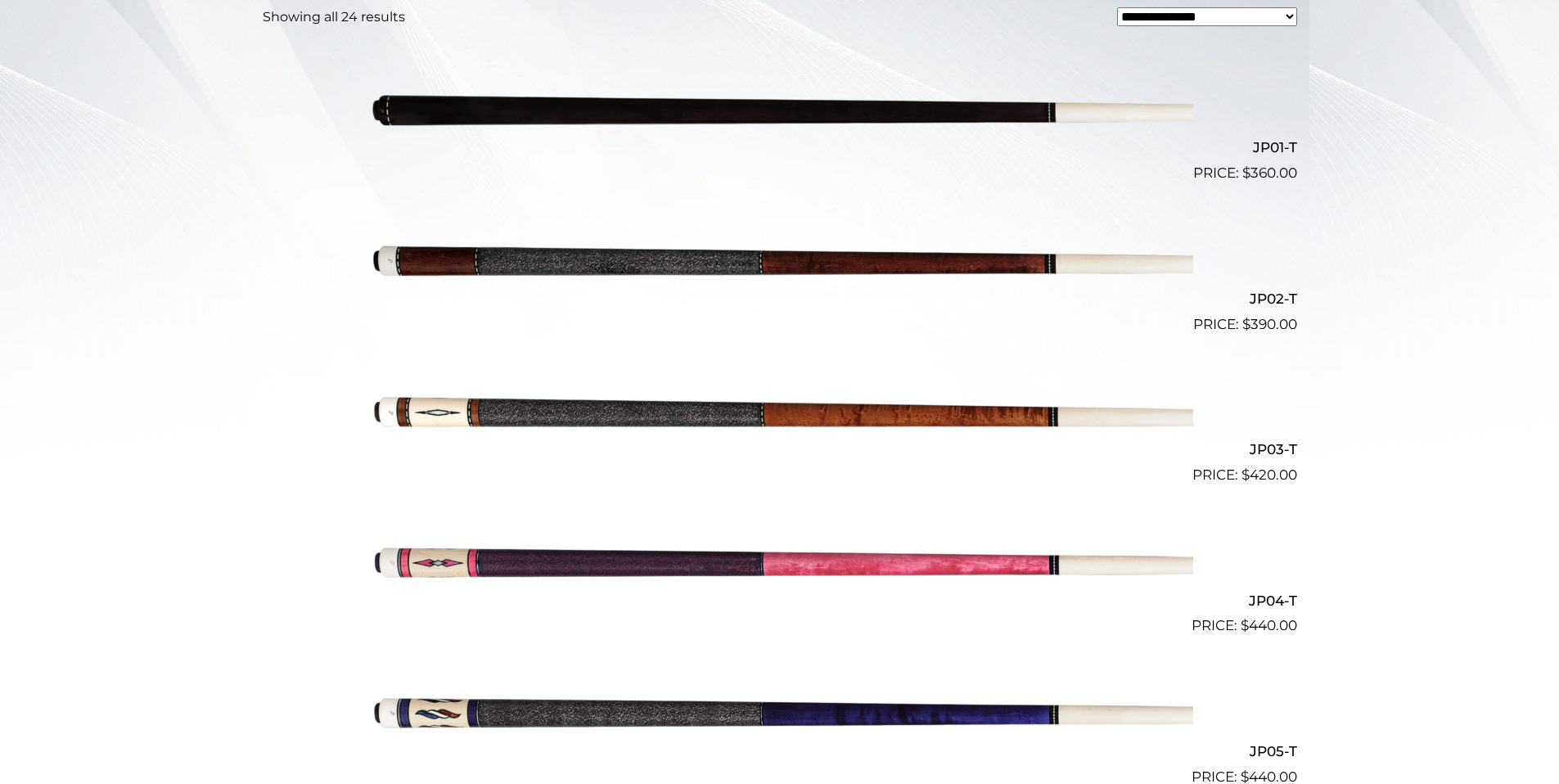
click at [750, 258] on img at bounding box center [780, 259] width 827 height 137
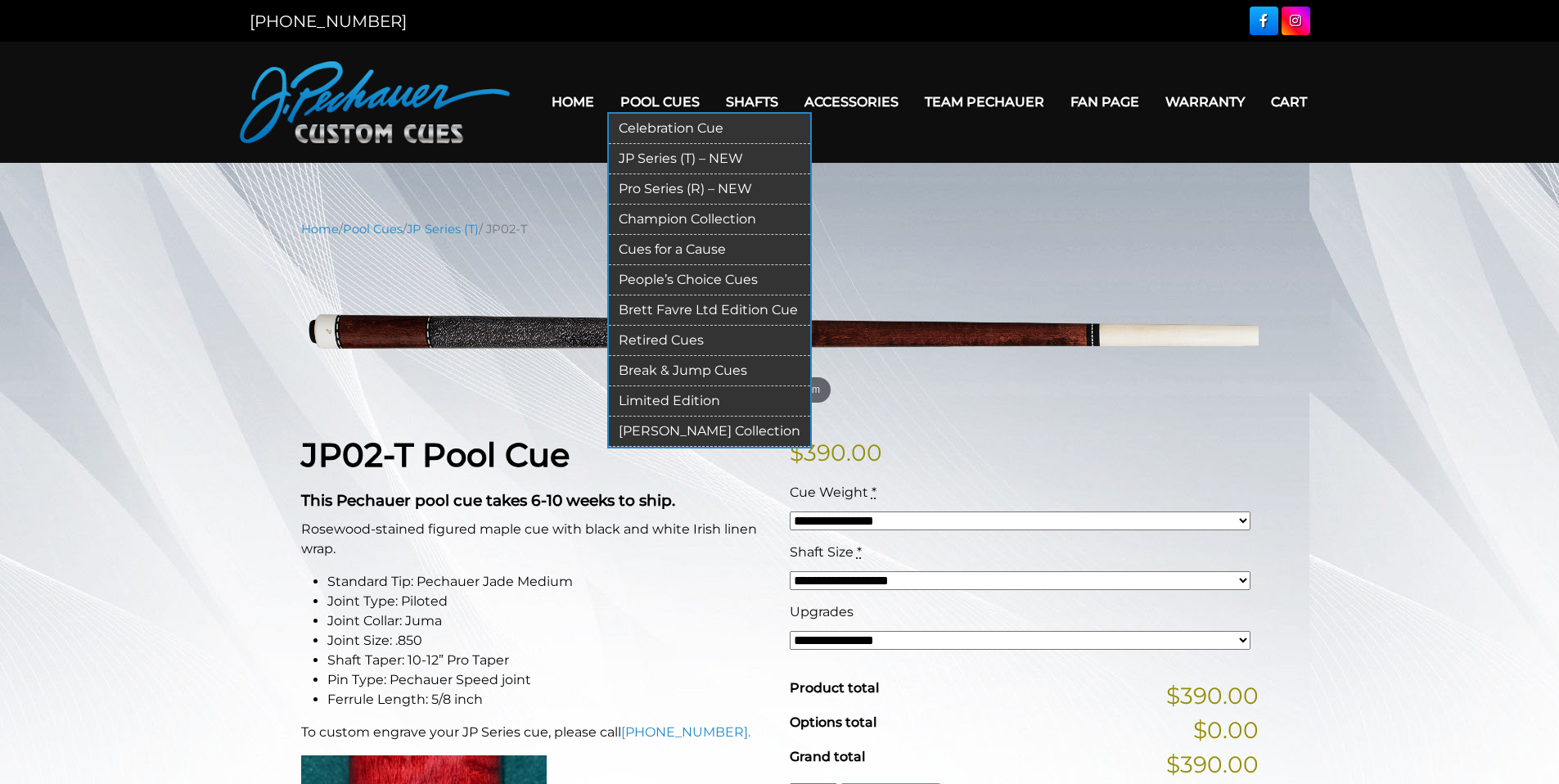
click at [668, 346] on link "Retired Cues" at bounding box center [710, 341] width 202 height 30
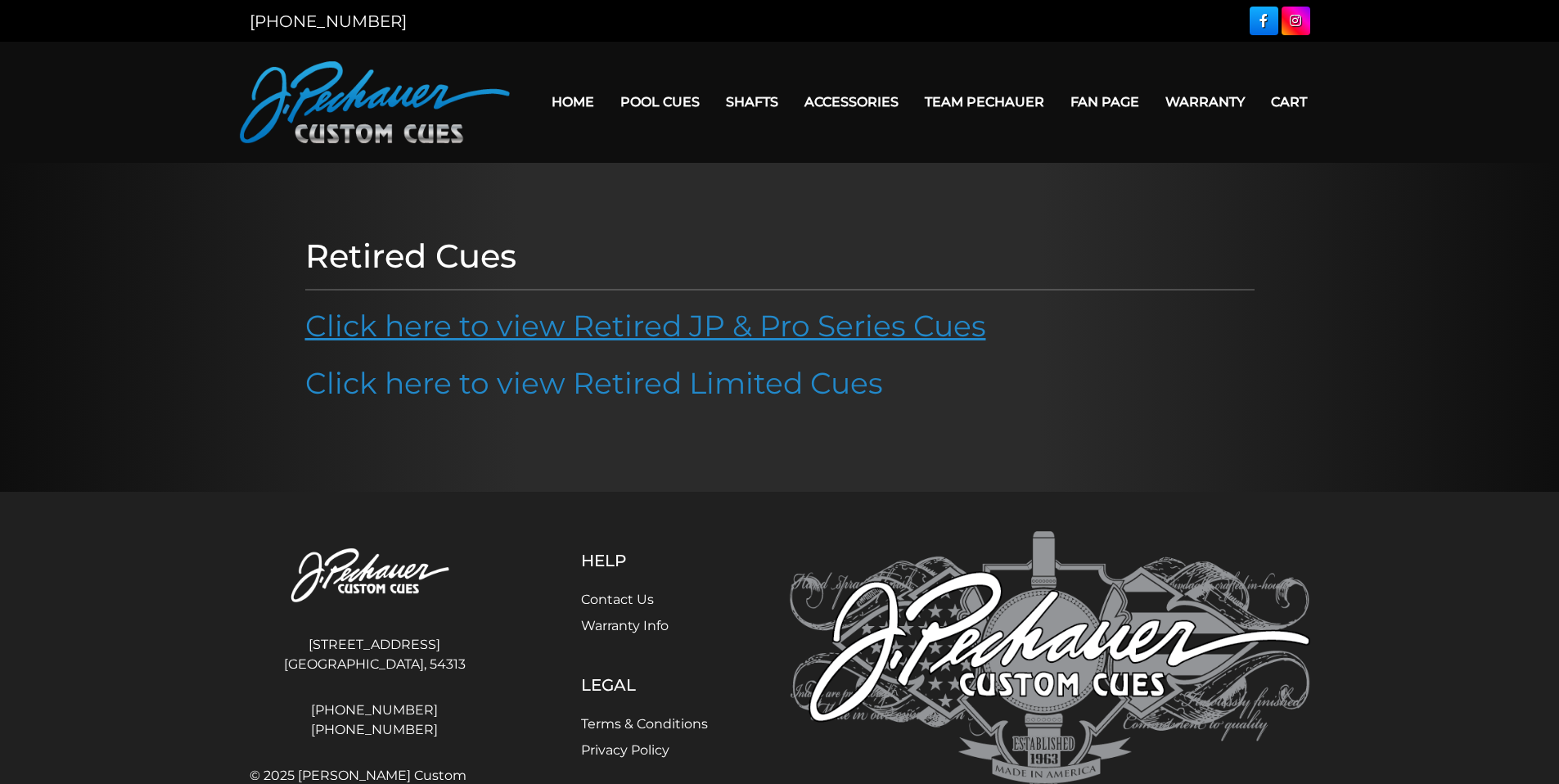
click at [674, 331] on link "Click here to view Retired JP & Pro Series Cues" at bounding box center [645, 325] width 681 height 36
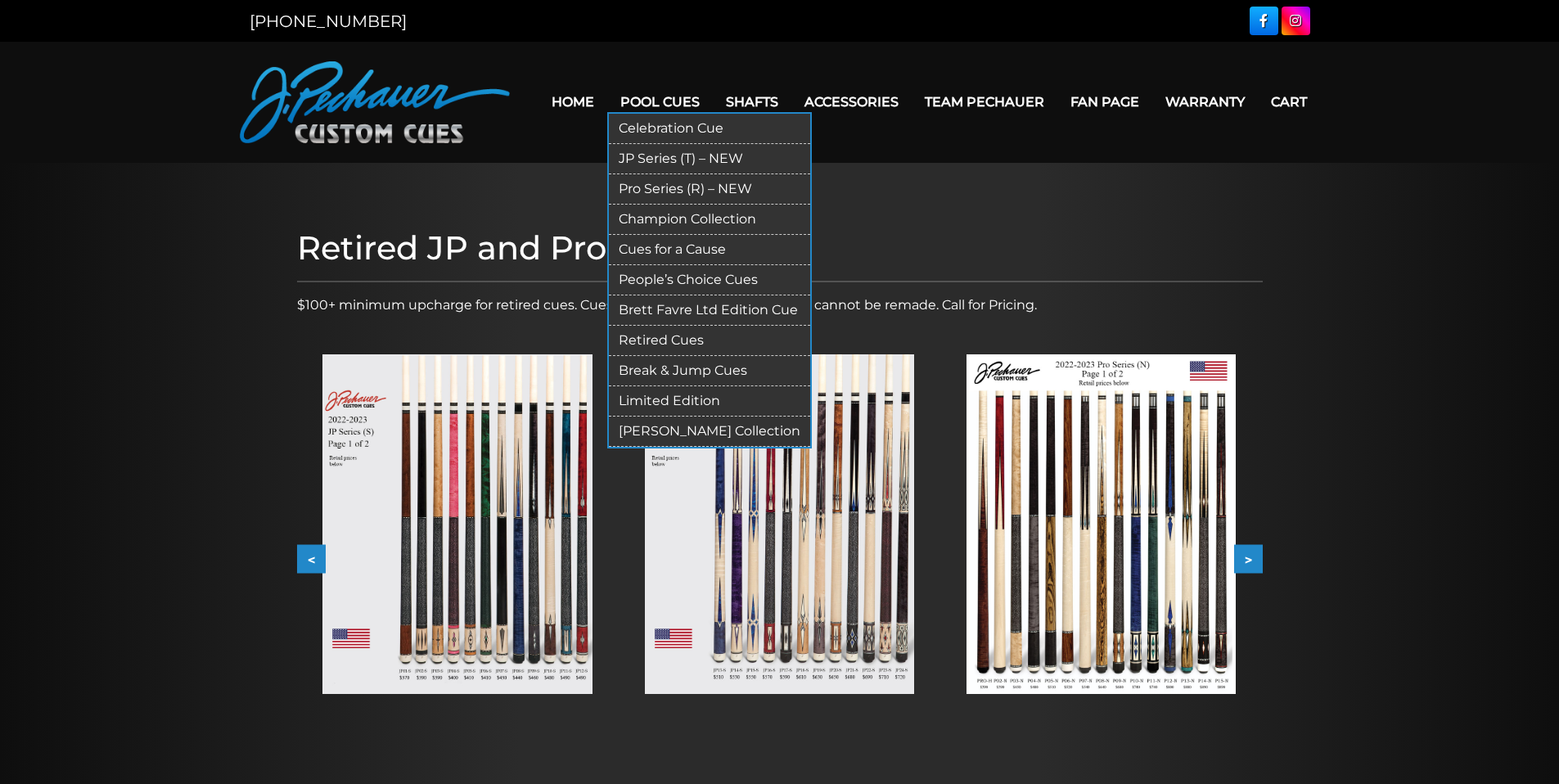
click at [677, 371] on link "Break & Jump Cues" at bounding box center [710, 371] width 202 height 30
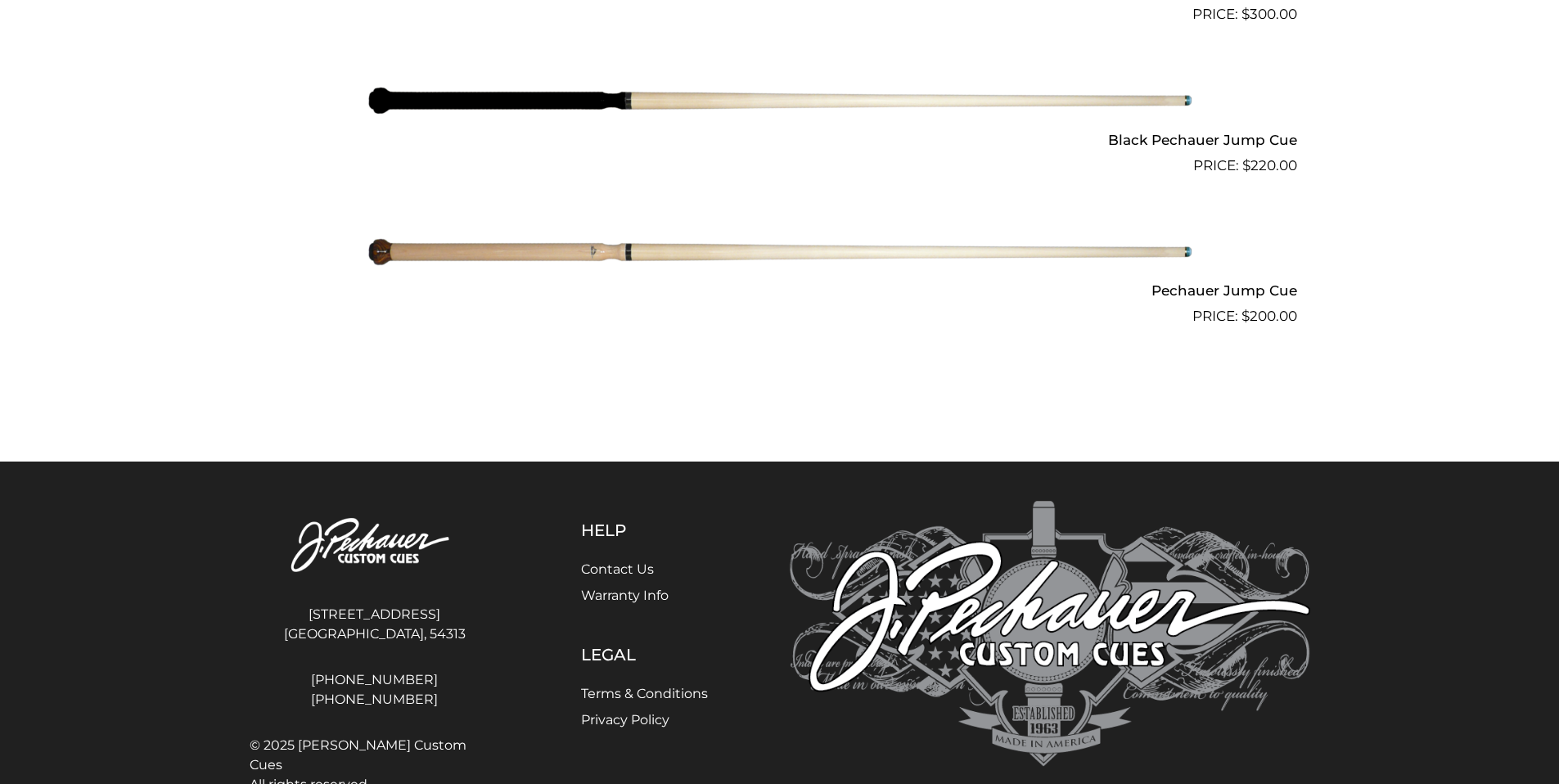
scroll to position [1504, 0]
